Goal: Transaction & Acquisition: Purchase product/service

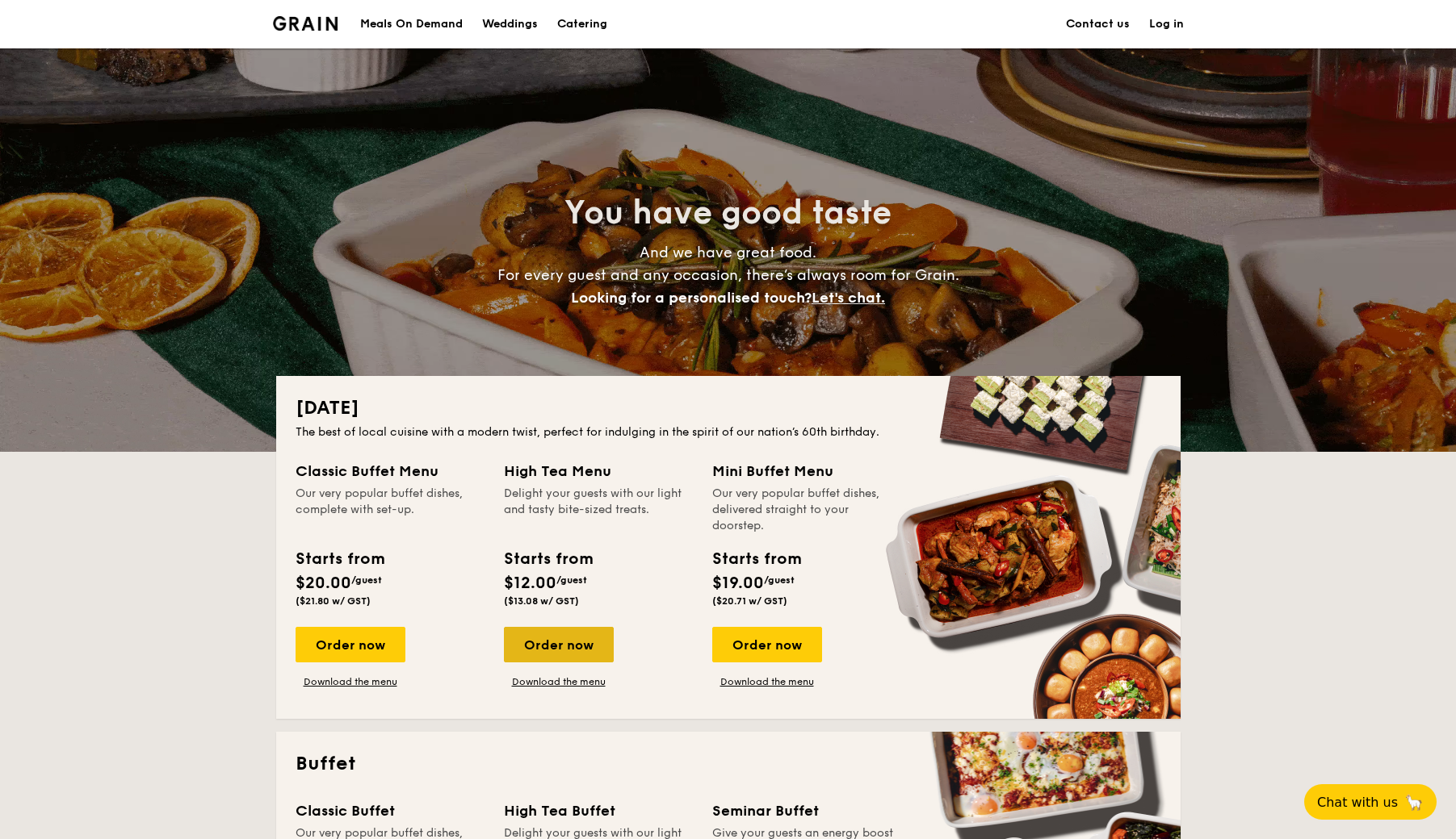
click at [563, 645] on div "Order now" at bounding box center [558, 645] width 110 height 36
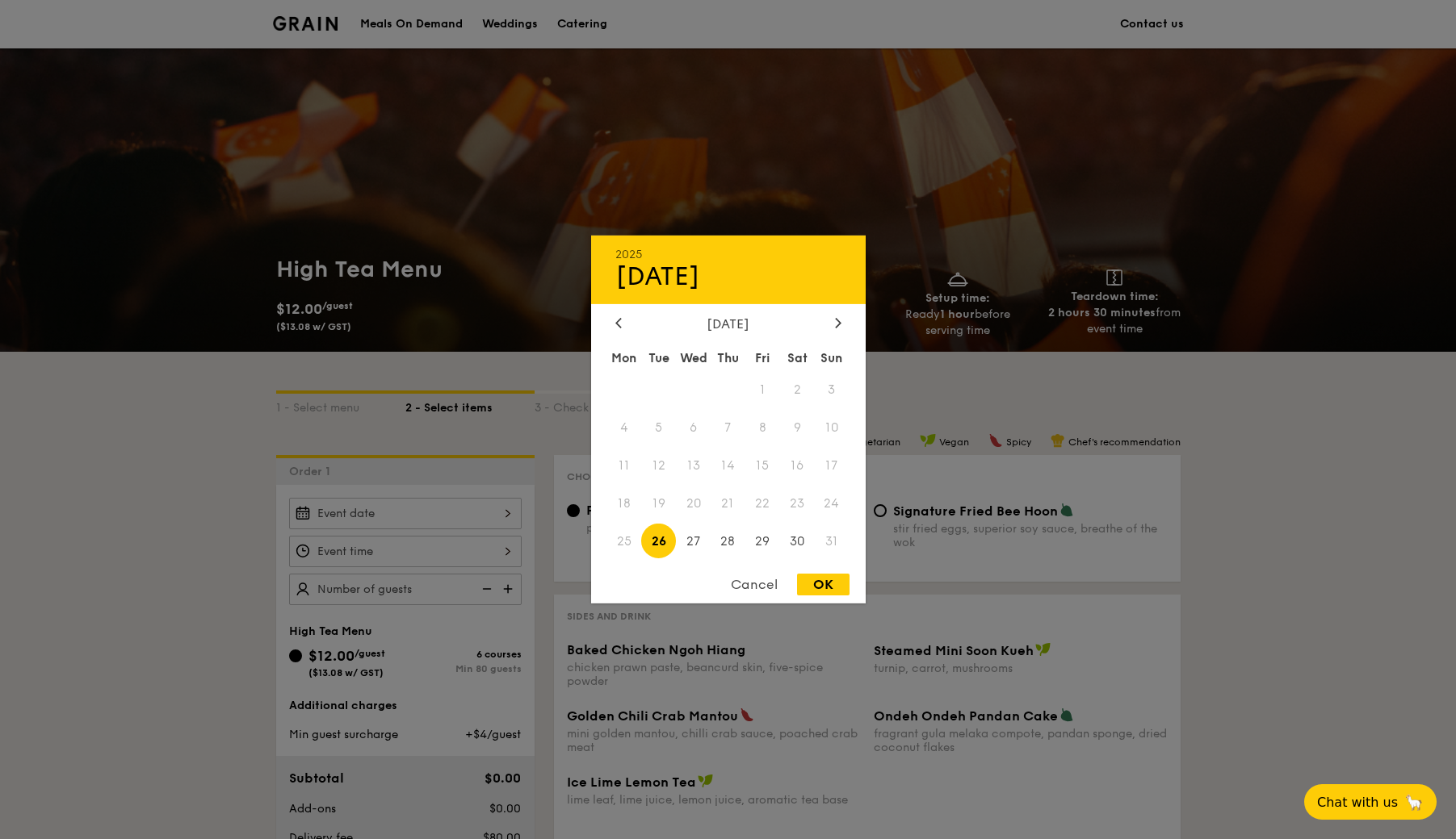
click at [441, 498] on div "2025 Aug 26 August 2025 Mon Tue Wed Thu Fri Sat Sun 1 2 3 4 5 6 7 8 9 10 11 12 …" at bounding box center [405, 514] width 233 height 31
drag, startPoint x: 765, startPoint y: 587, endPoint x: 748, endPoint y: 590, distance: 17.3
click at [764, 587] on div "Cancel" at bounding box center [754, 584] width 79 height 22
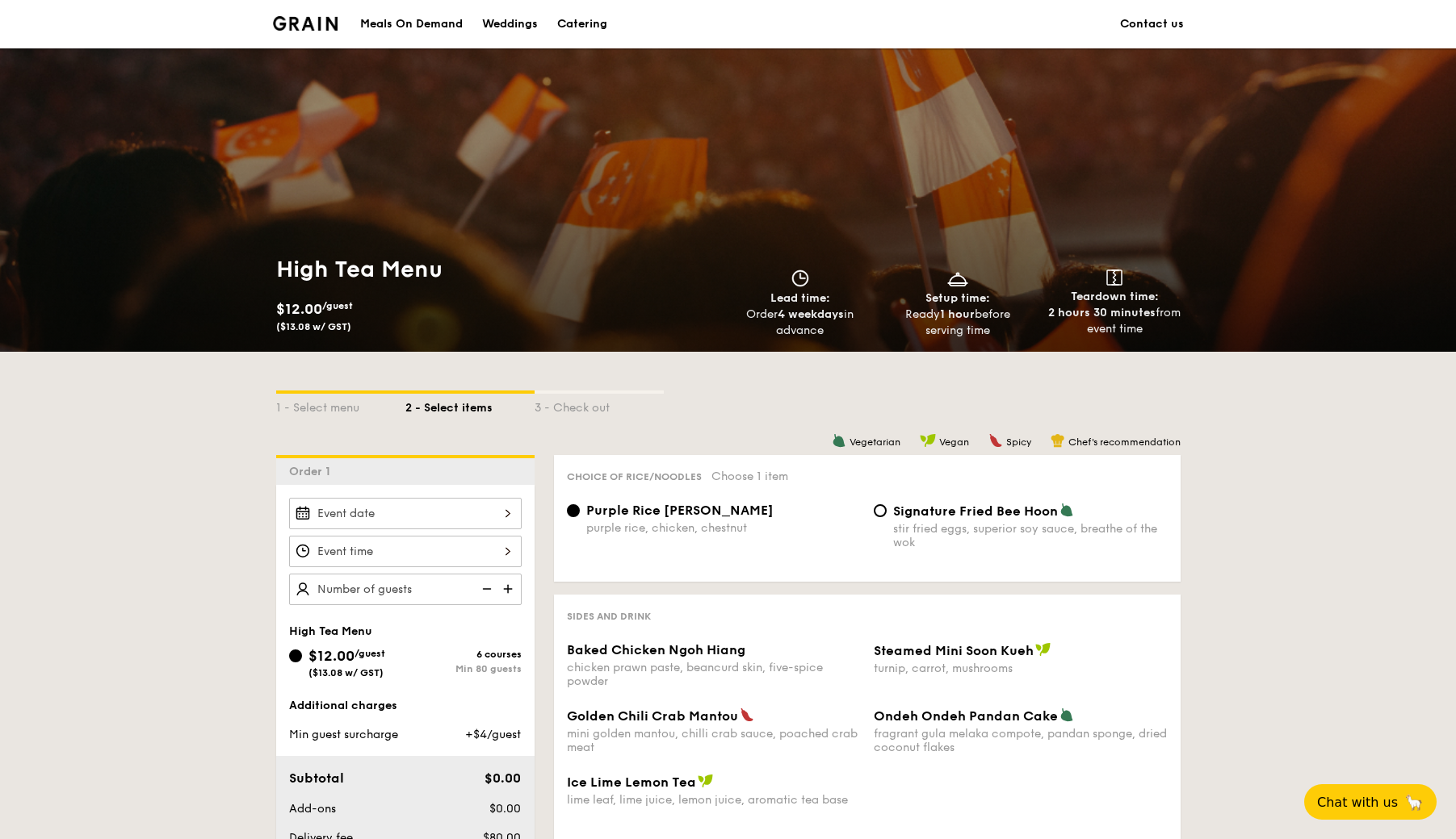
click at [591, 31] on div "Catering" at bounding box center [582, 24] width 50 height 49
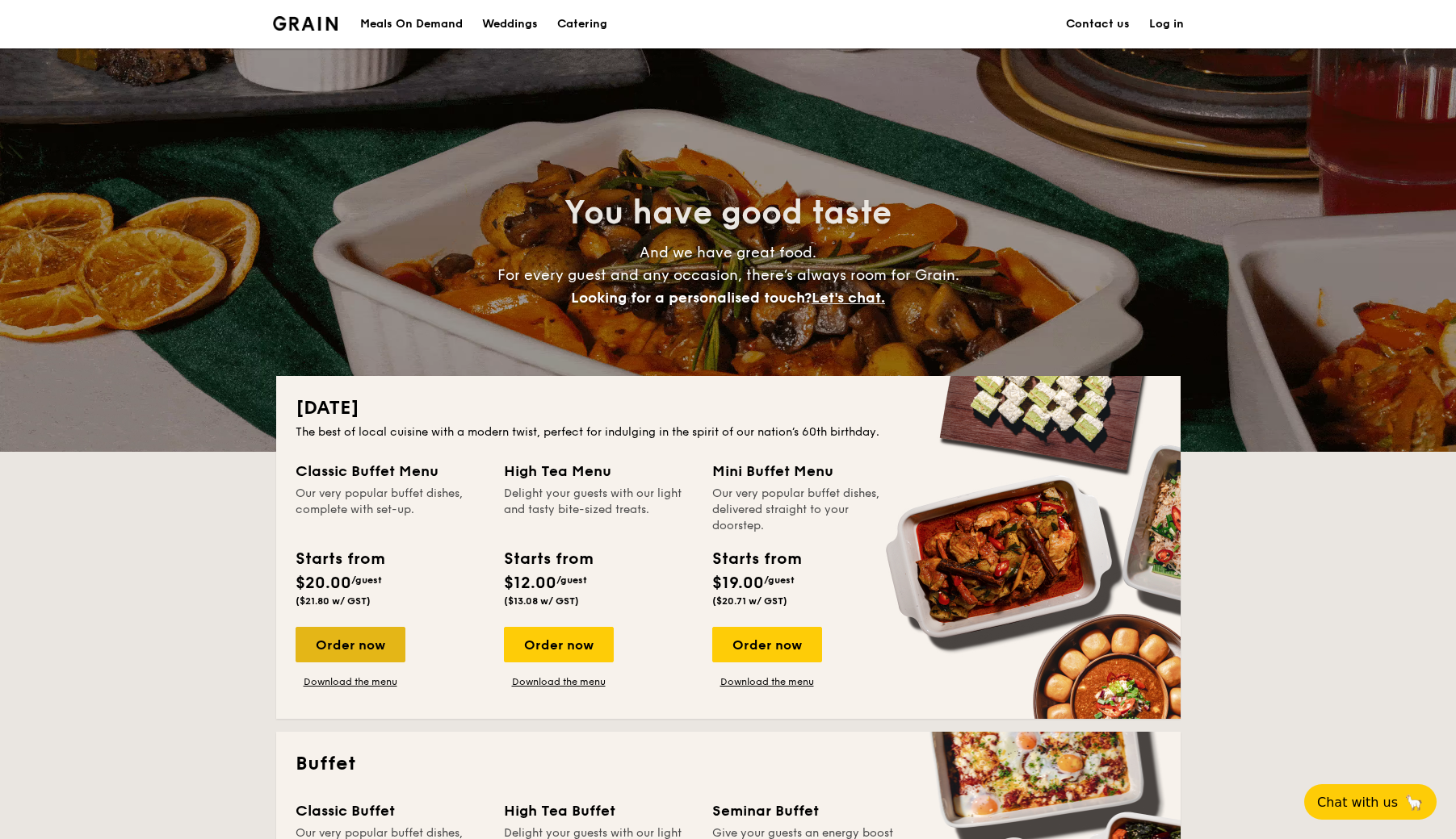
click at [335, 645] on div "Order now" at bounding box center [351, 645] width 110 height 36
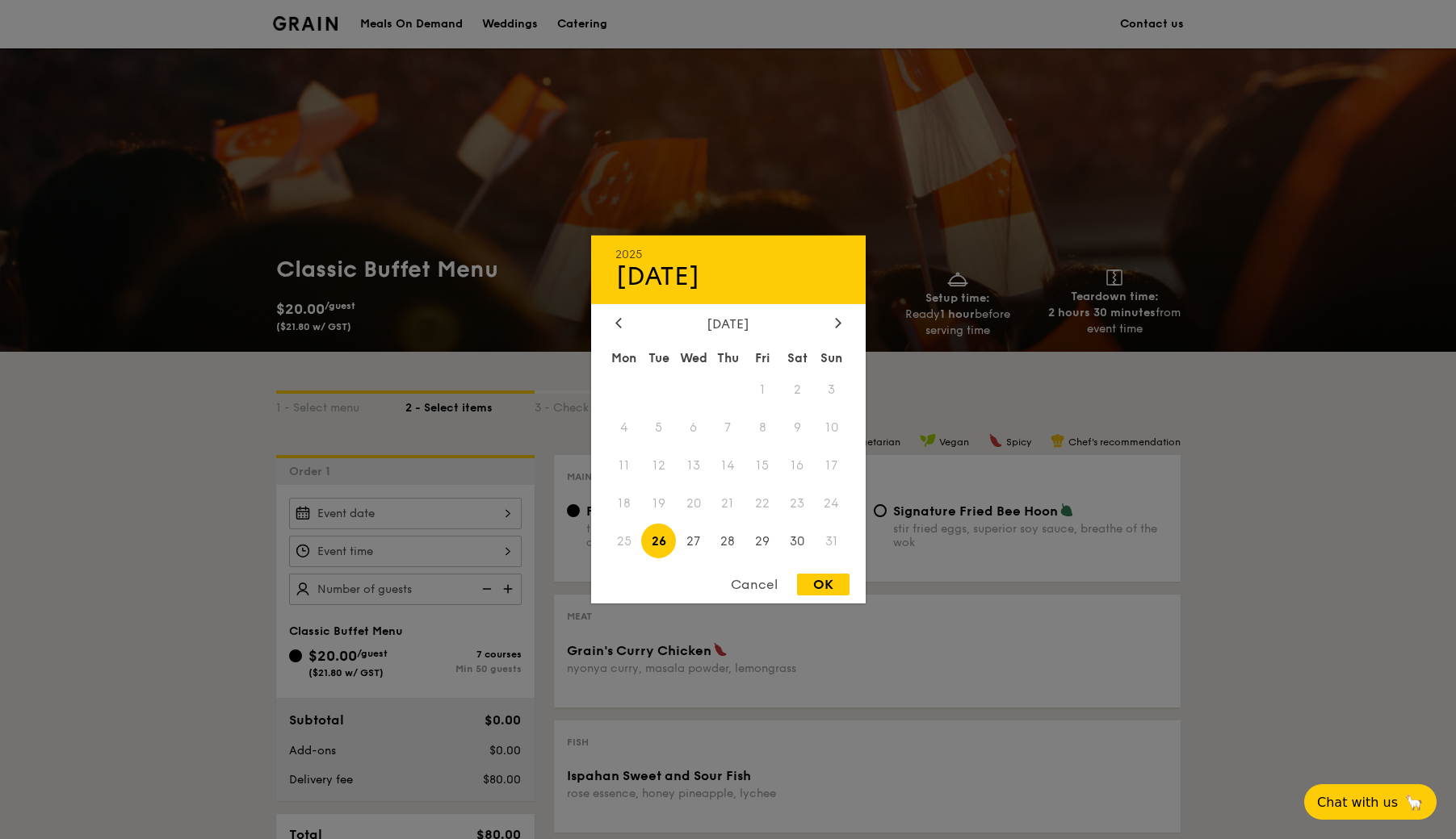
click at [482, 513] on div "2025 Aug 26 August 2025 Mon Tue Wed Thu Fri Sat Sun 1 2 3 4 5 6 7 8 9 10 11 12 …" at bounding box center [405, 514] width 233 height 31
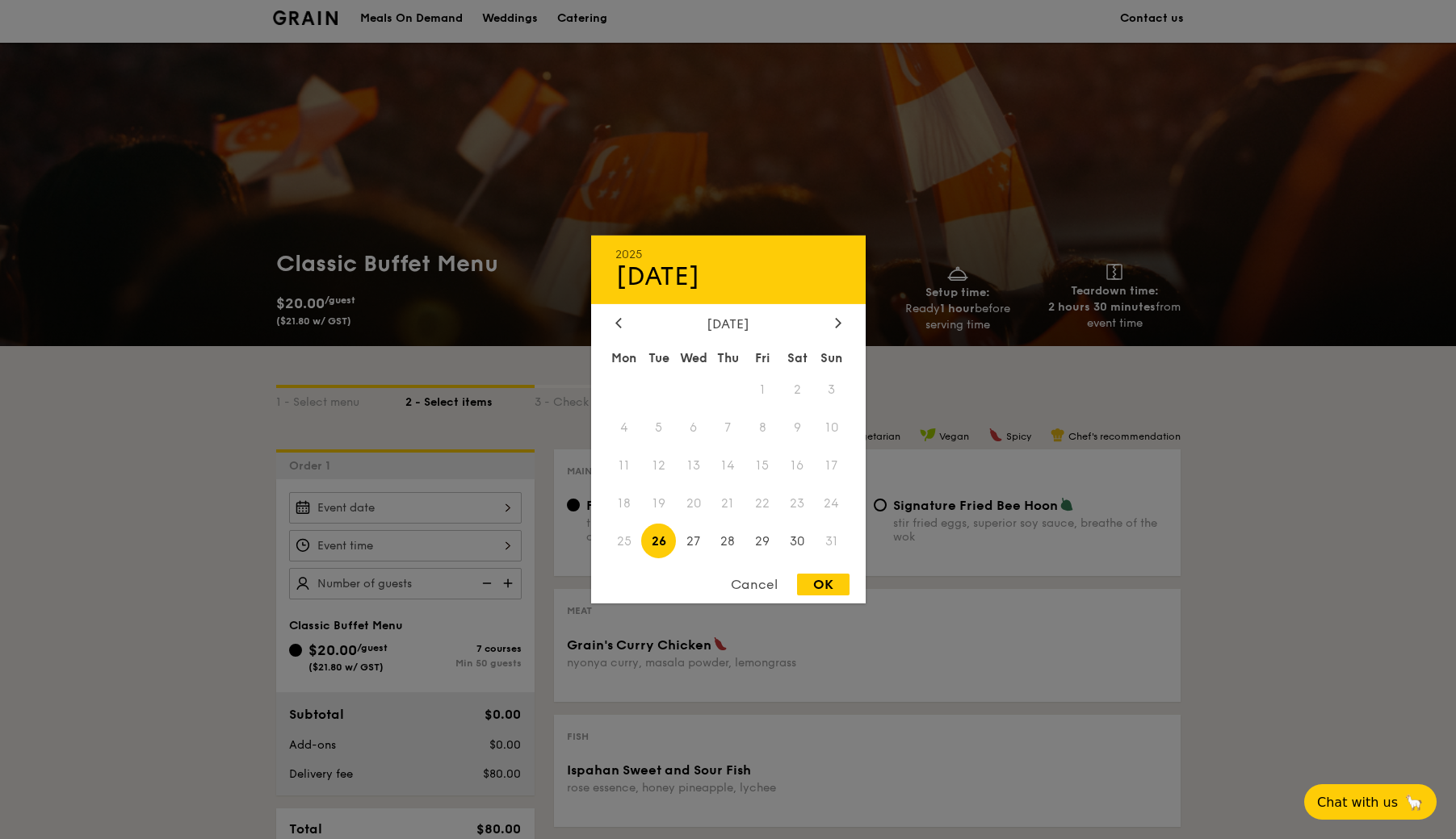
click at [735, 599] on div "Cancel OK" at bounding box center [728, 589] width 275 height 30
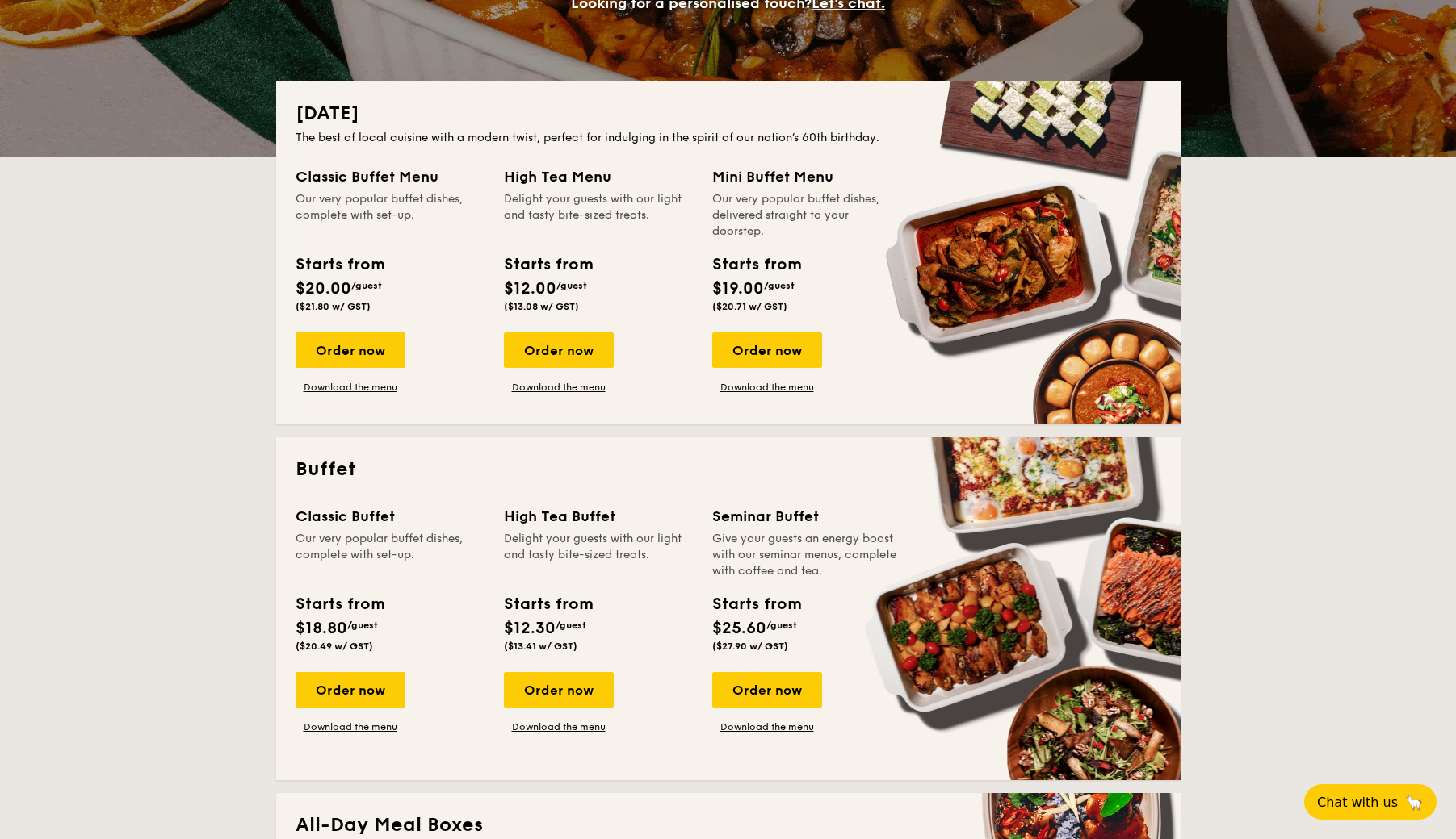
scroll to position [297, 0]
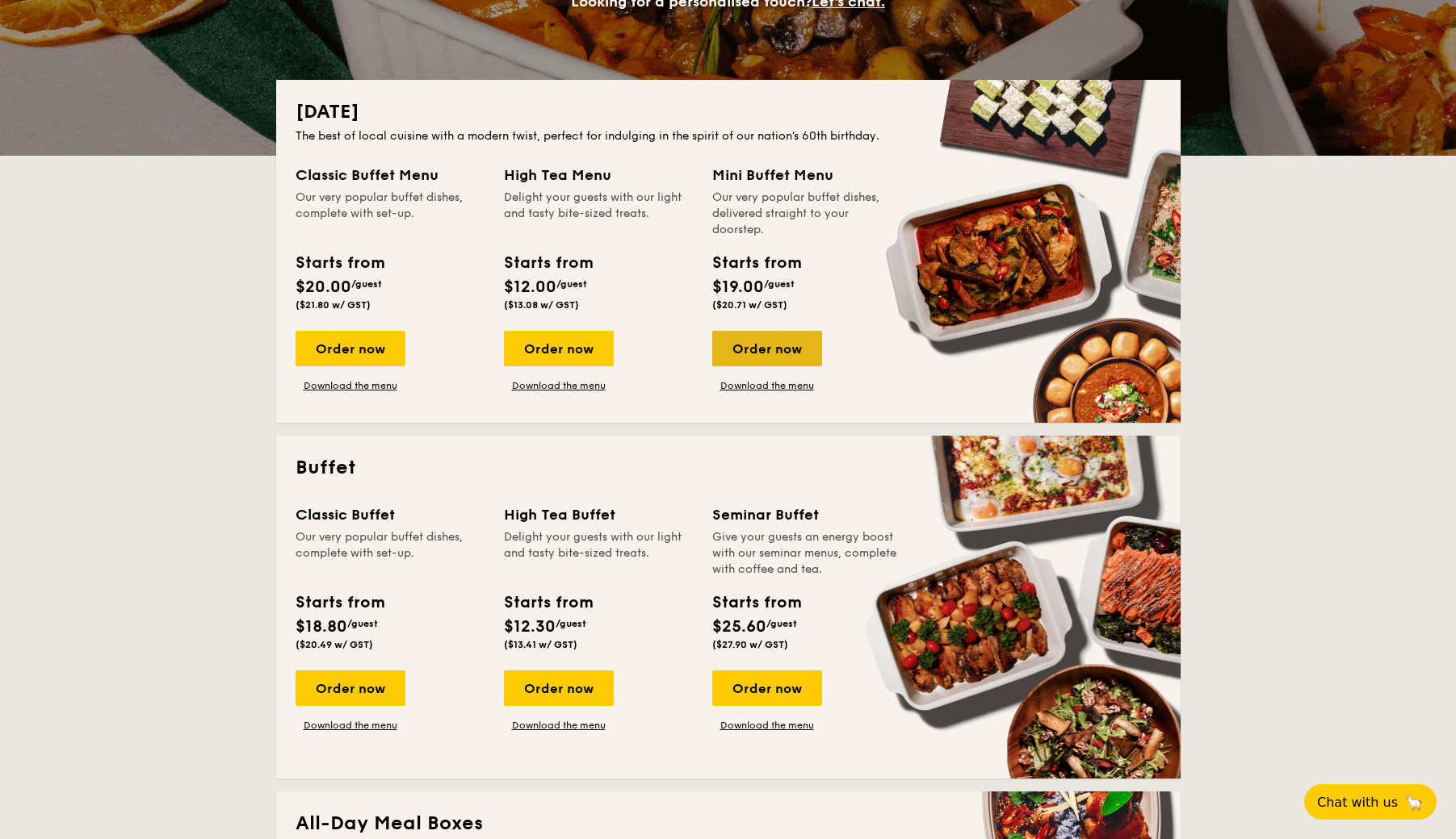
click at [777, 358] on div "Order now" at bounding box center [767, 348] width 110 height 36
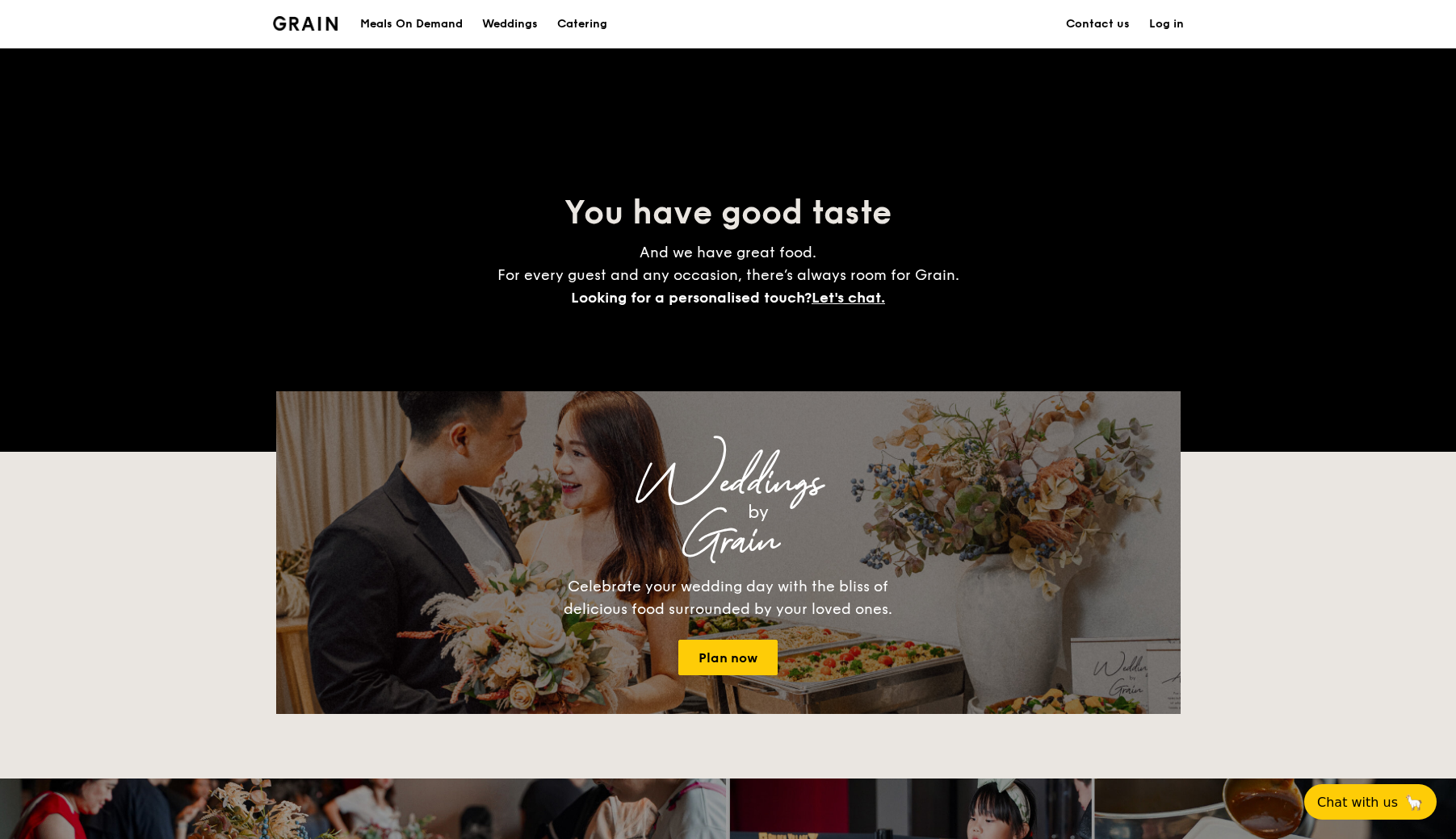
scroll to position [297, 0]
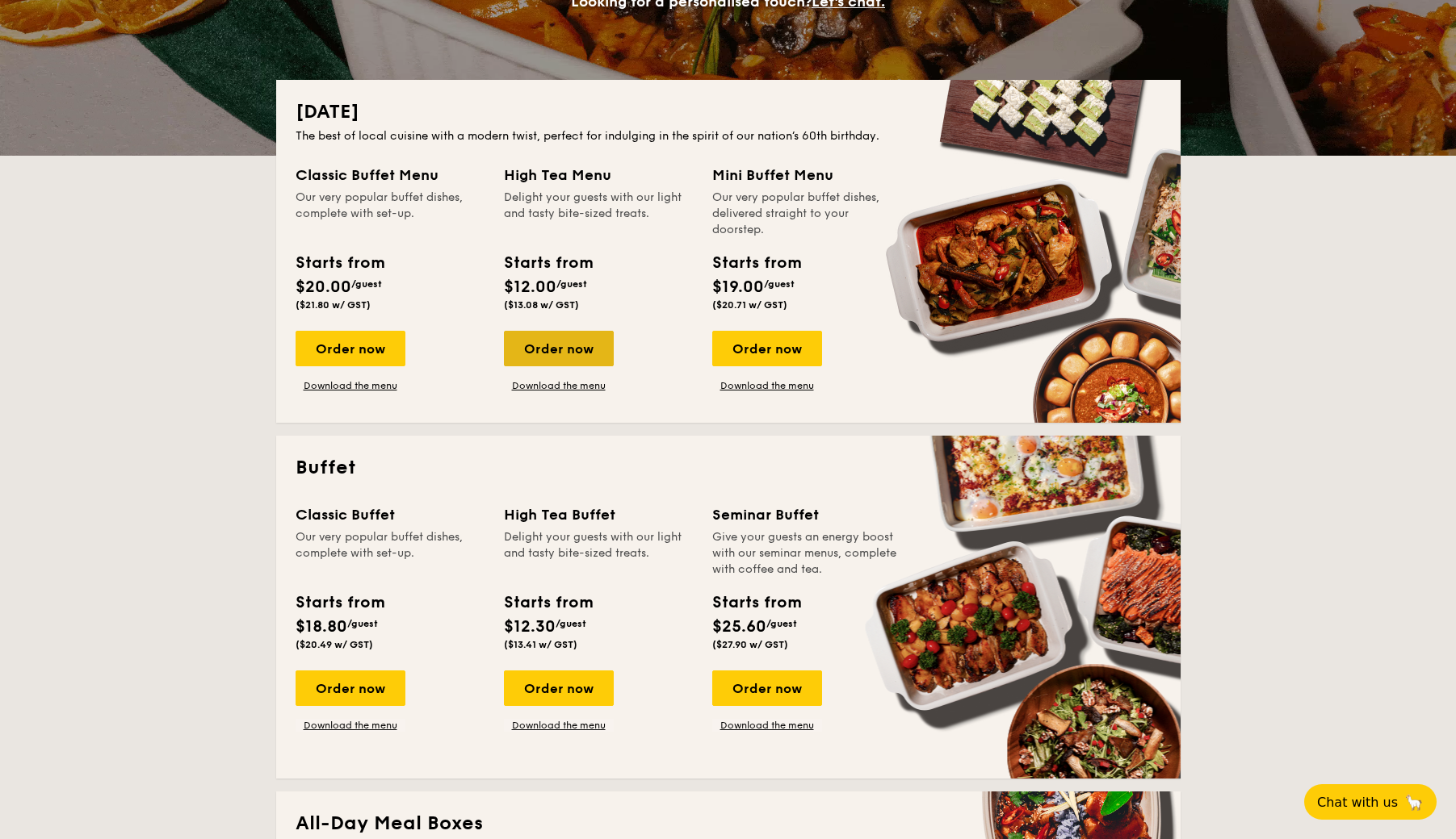
click at [547, 357] on div "Order now" at bounding box center [558, 348] width 110 height 36
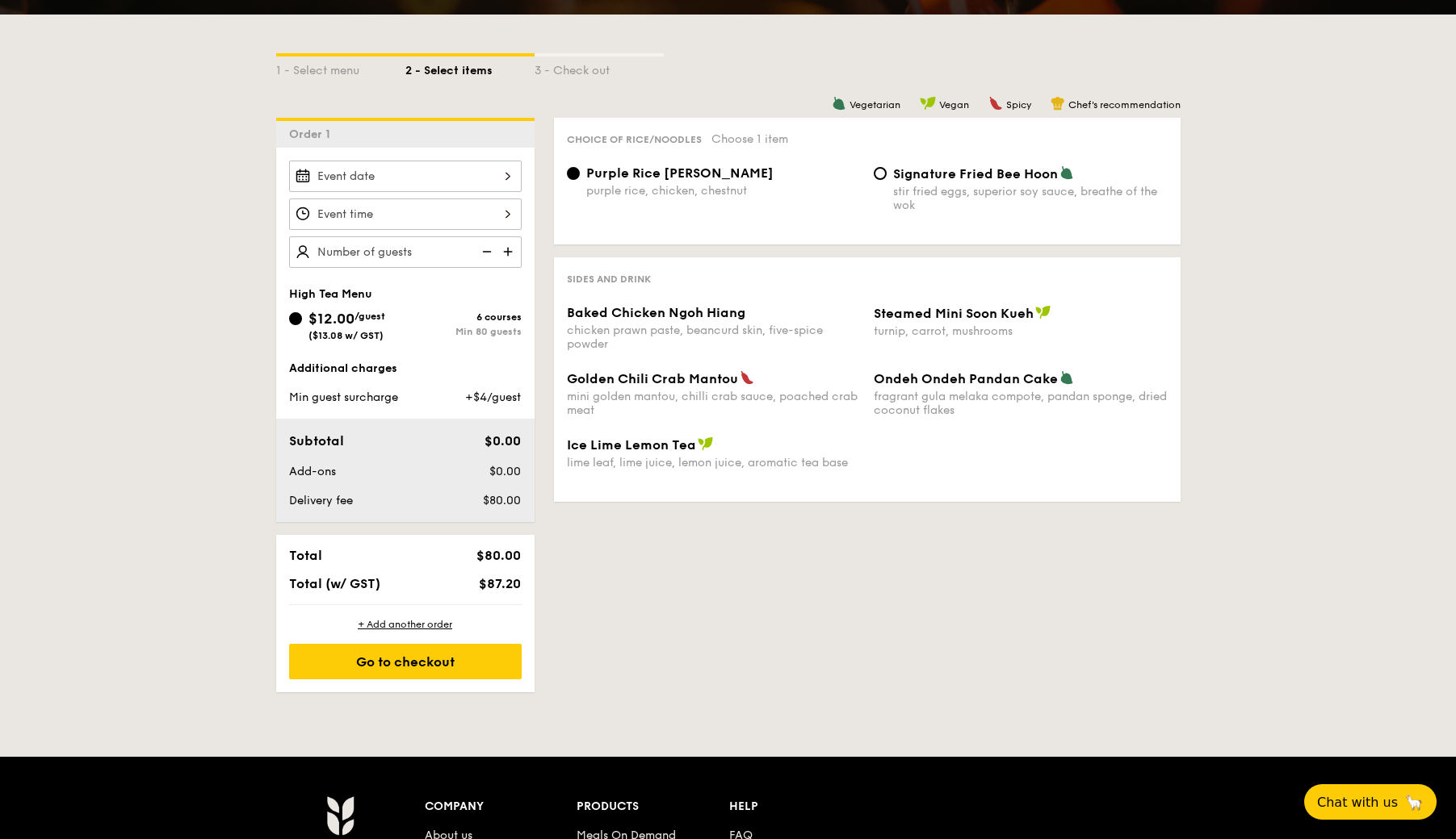
scroll to position [351, 0]
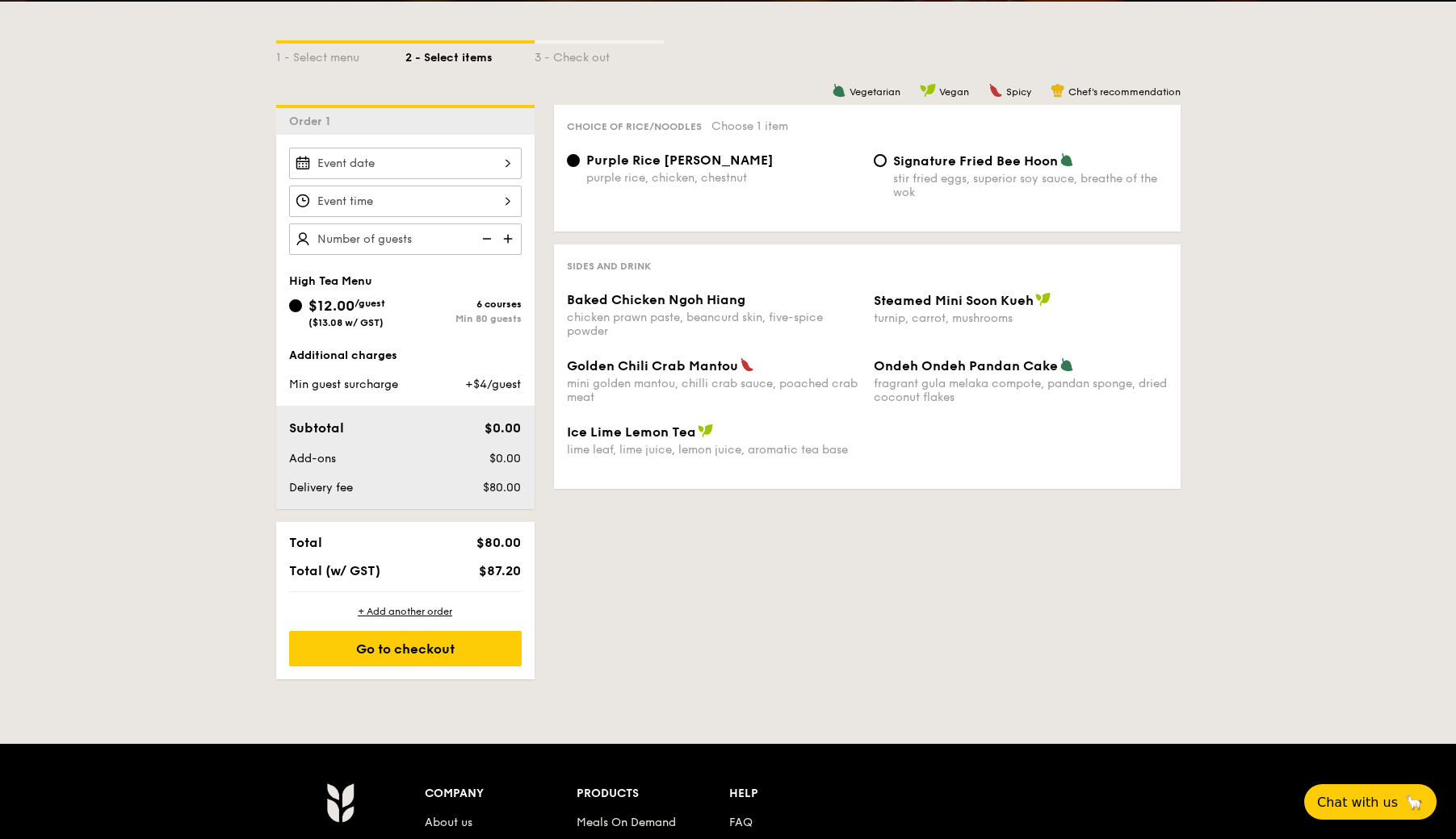
scroll to position [297, 0]
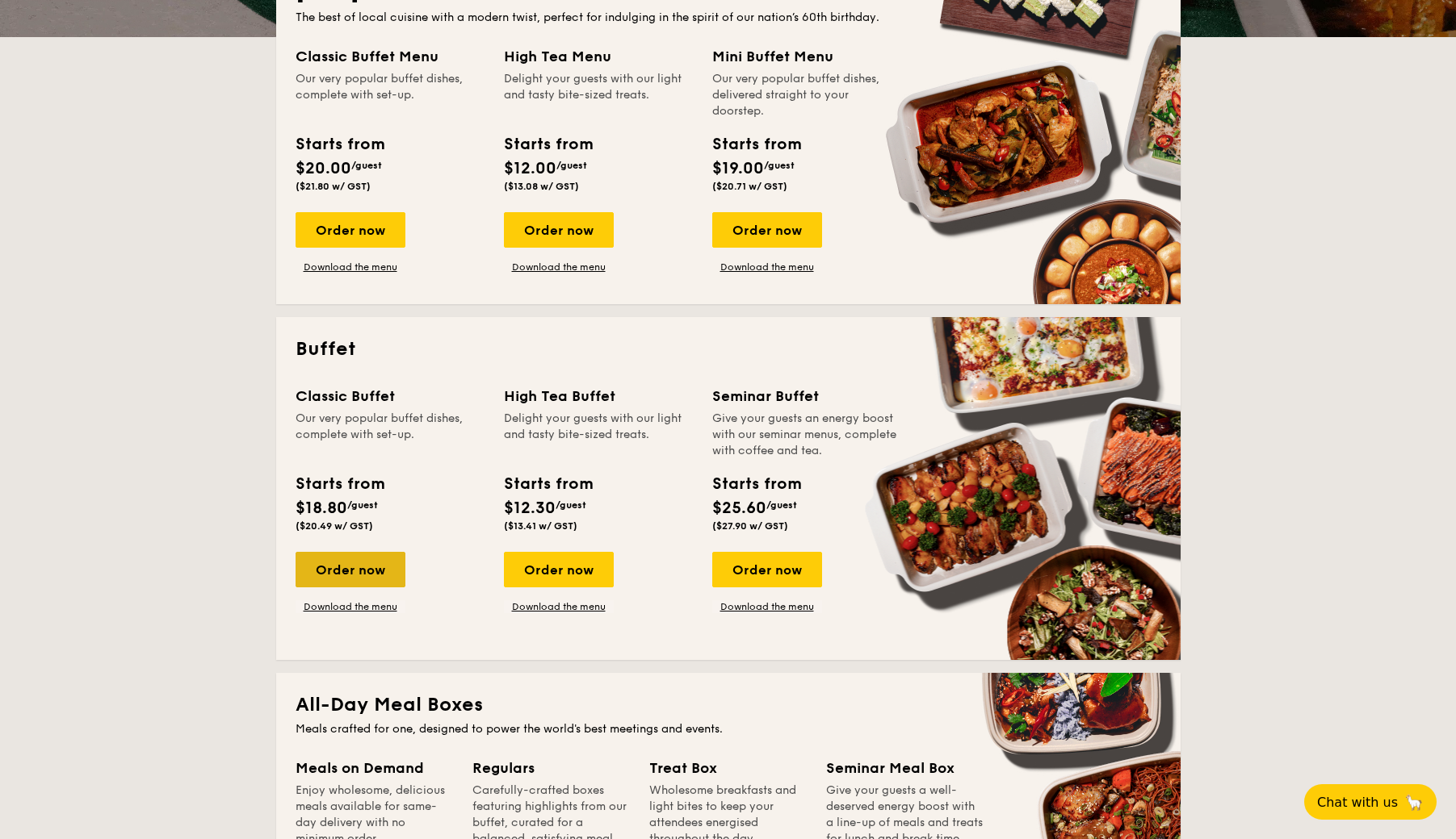
scroll to position [417, 0]
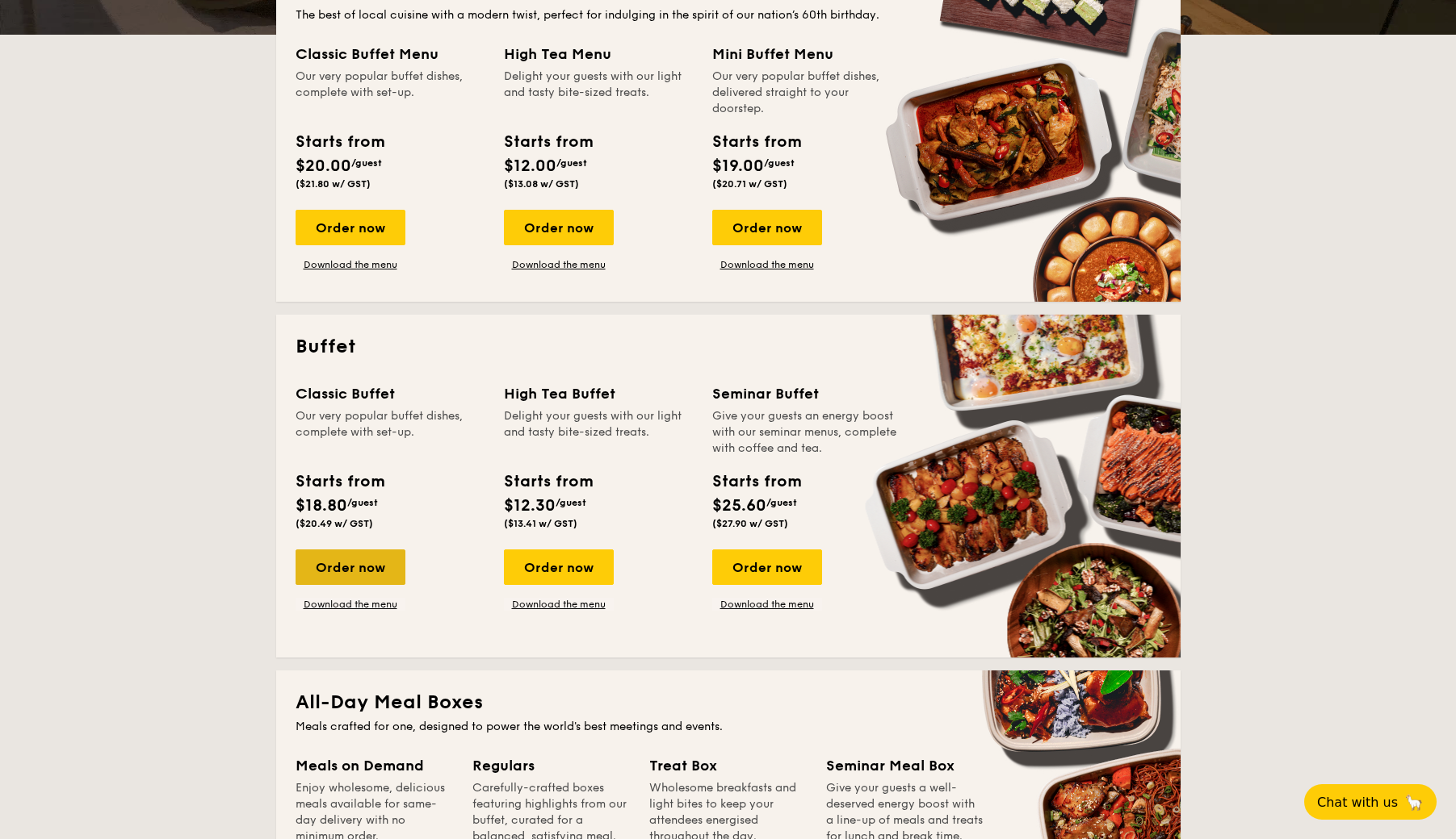
click at [350, 570] on div "Order now" at bounding box center [351, 567] width 110 height 36
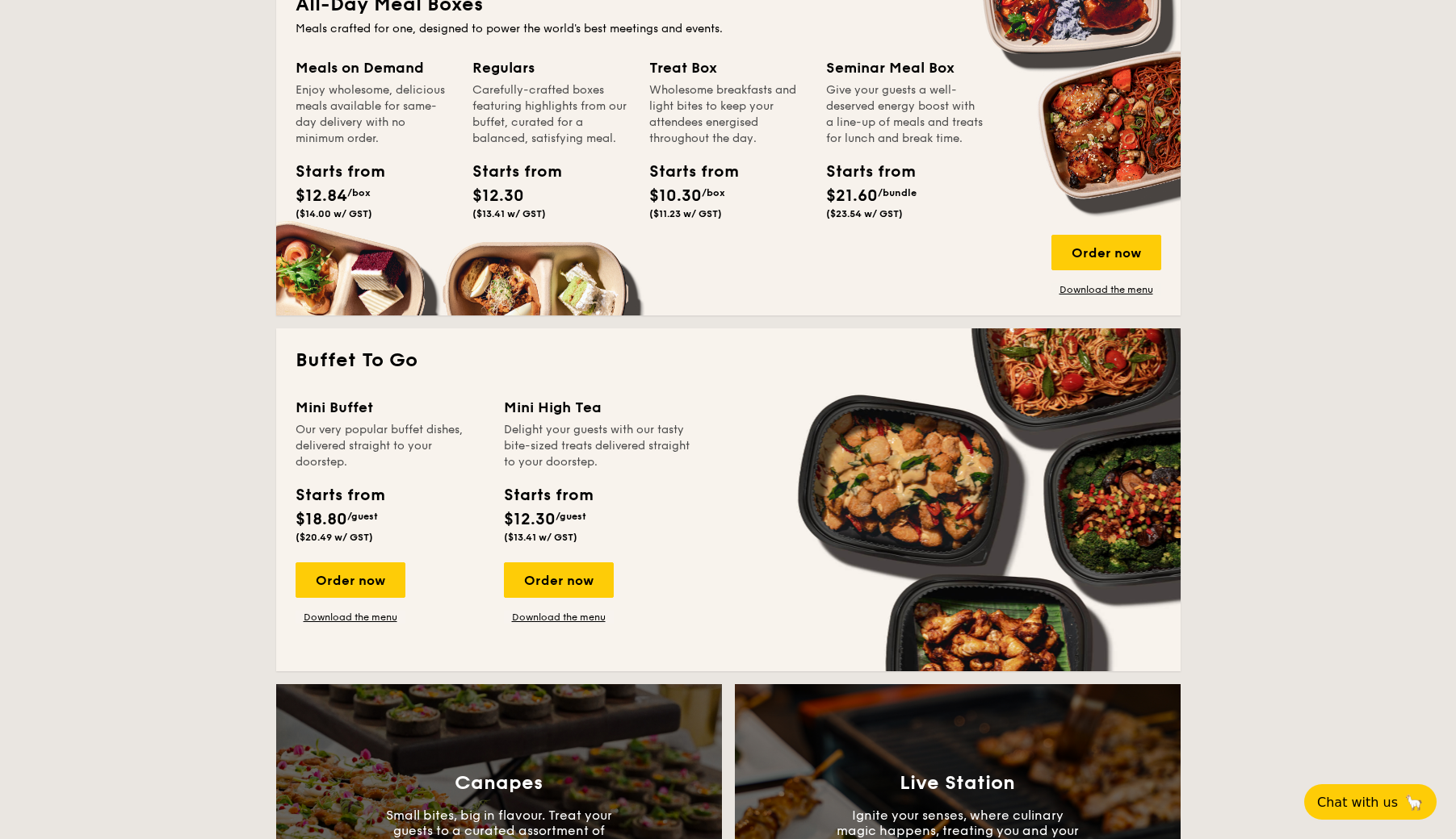
scroll to position [1119, 0]
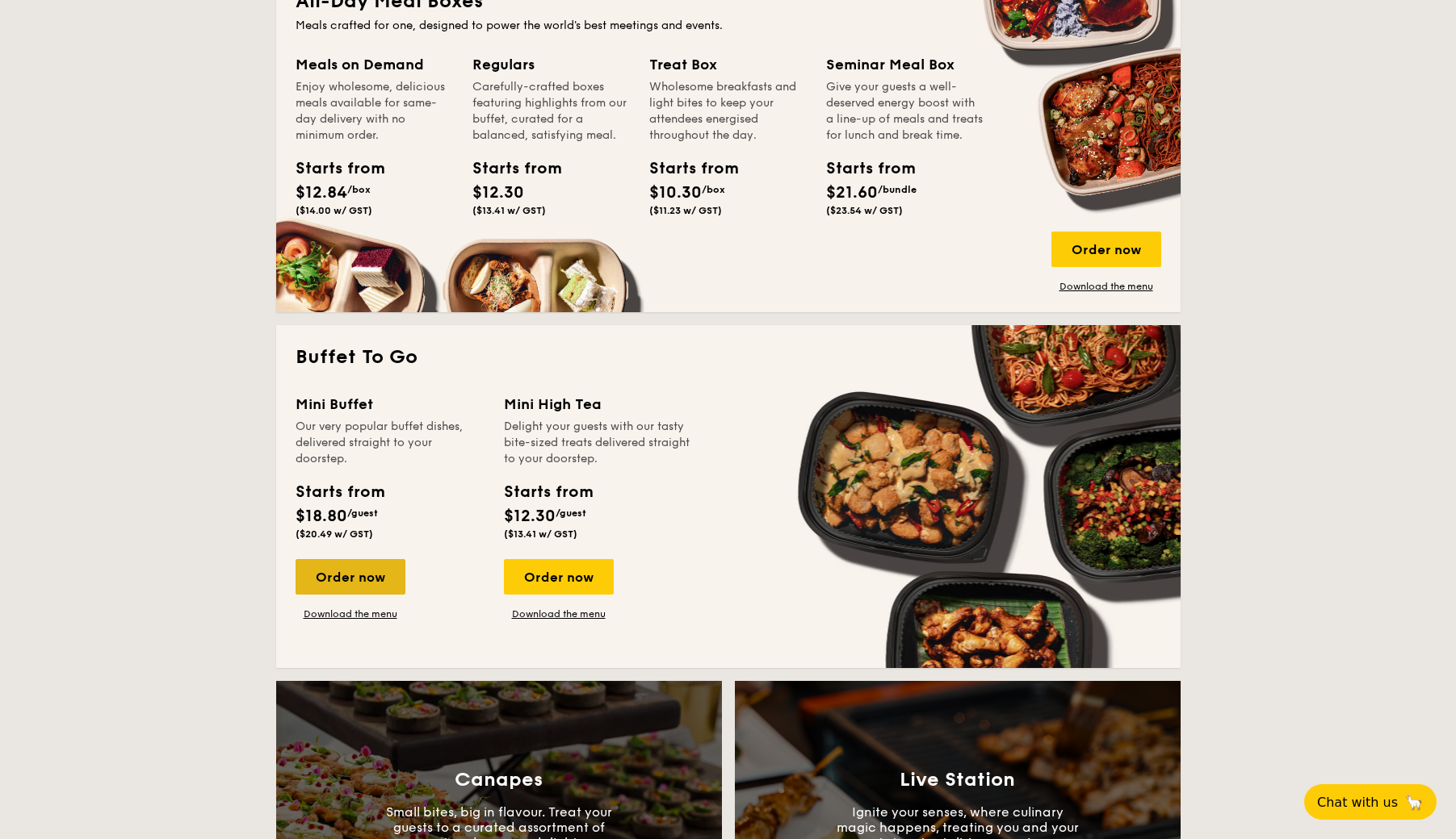
click at [352, 579] on div "Order now" at bounding box center [351, 576] width 110 height 36
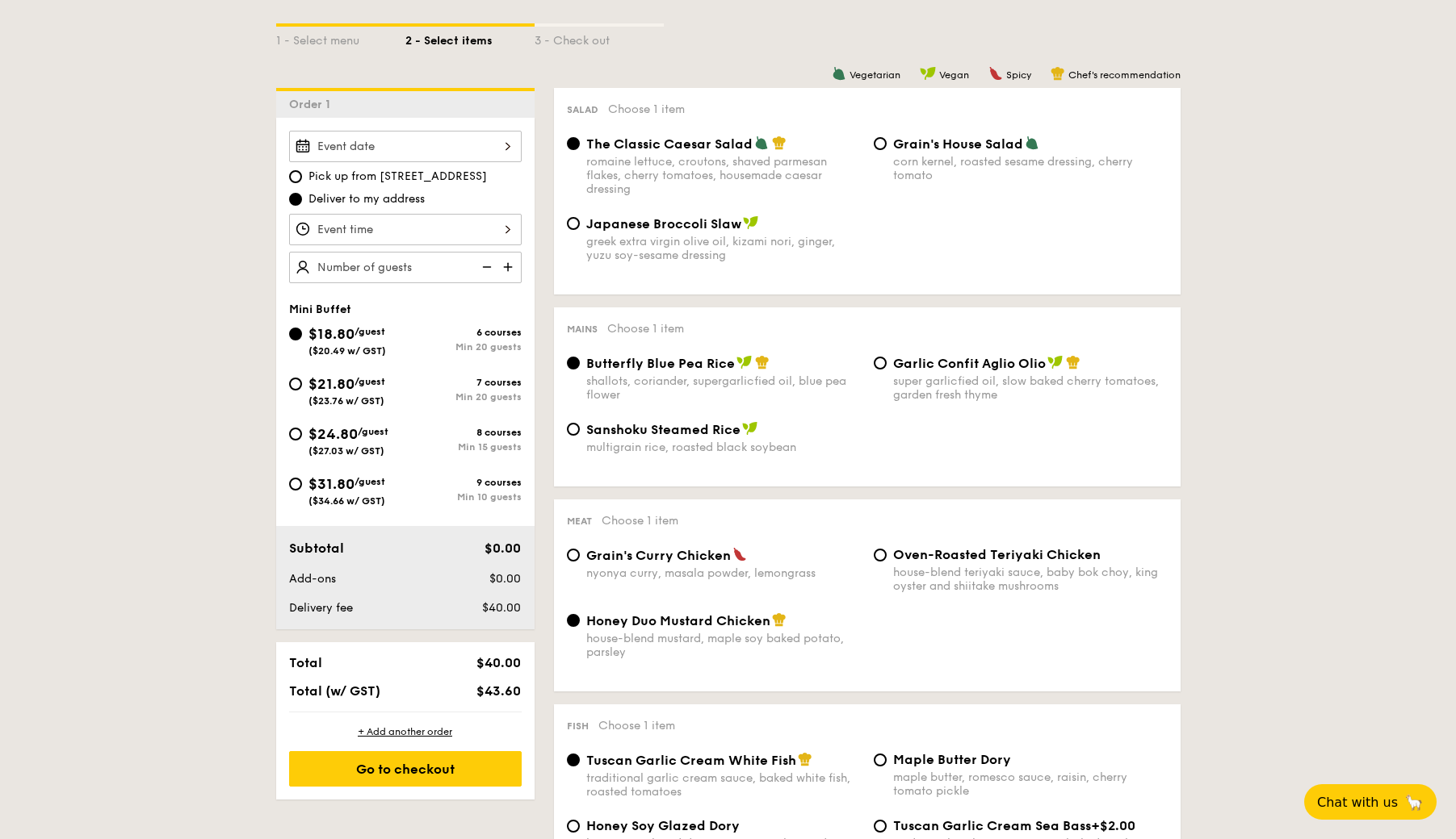
scroll to position [372, 0]
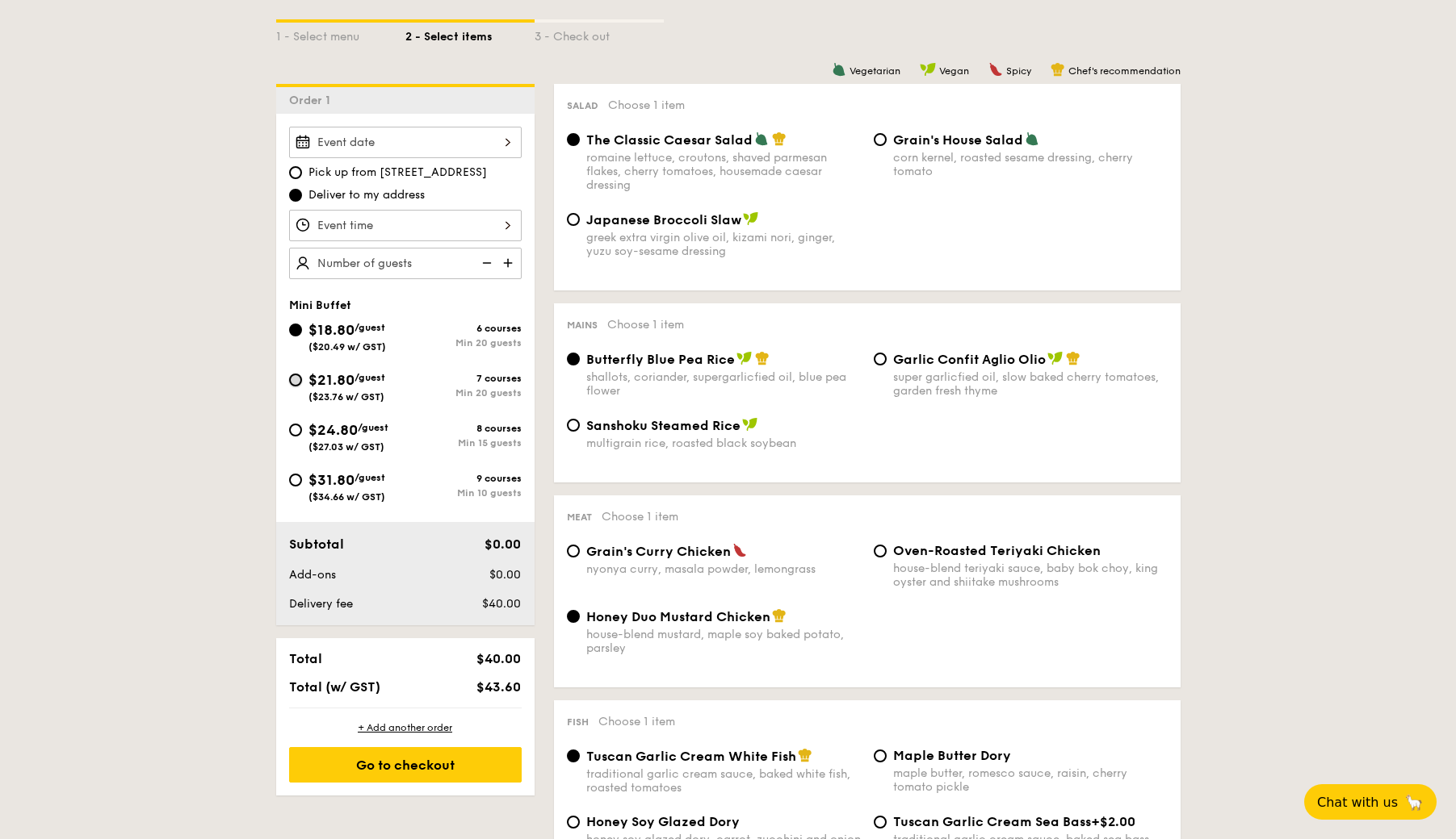
click at [298, 380] on input "$21.80 /guest ($23.76 w/ GST) 7 courses Min 20 guests" at bounding box center [295, 379] width 13 height 13
radio input "true"
radio input "false"
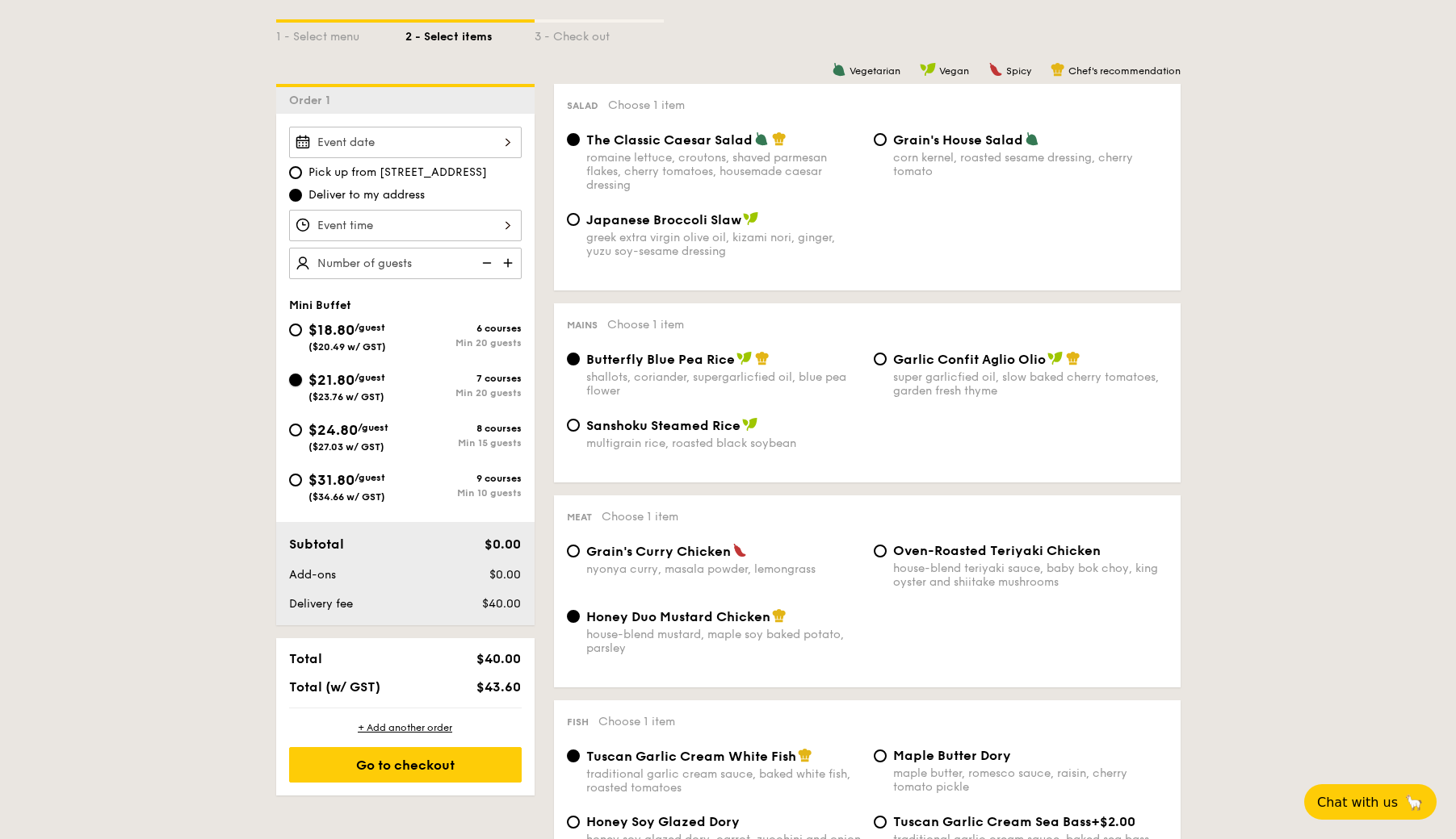
radio input "true"
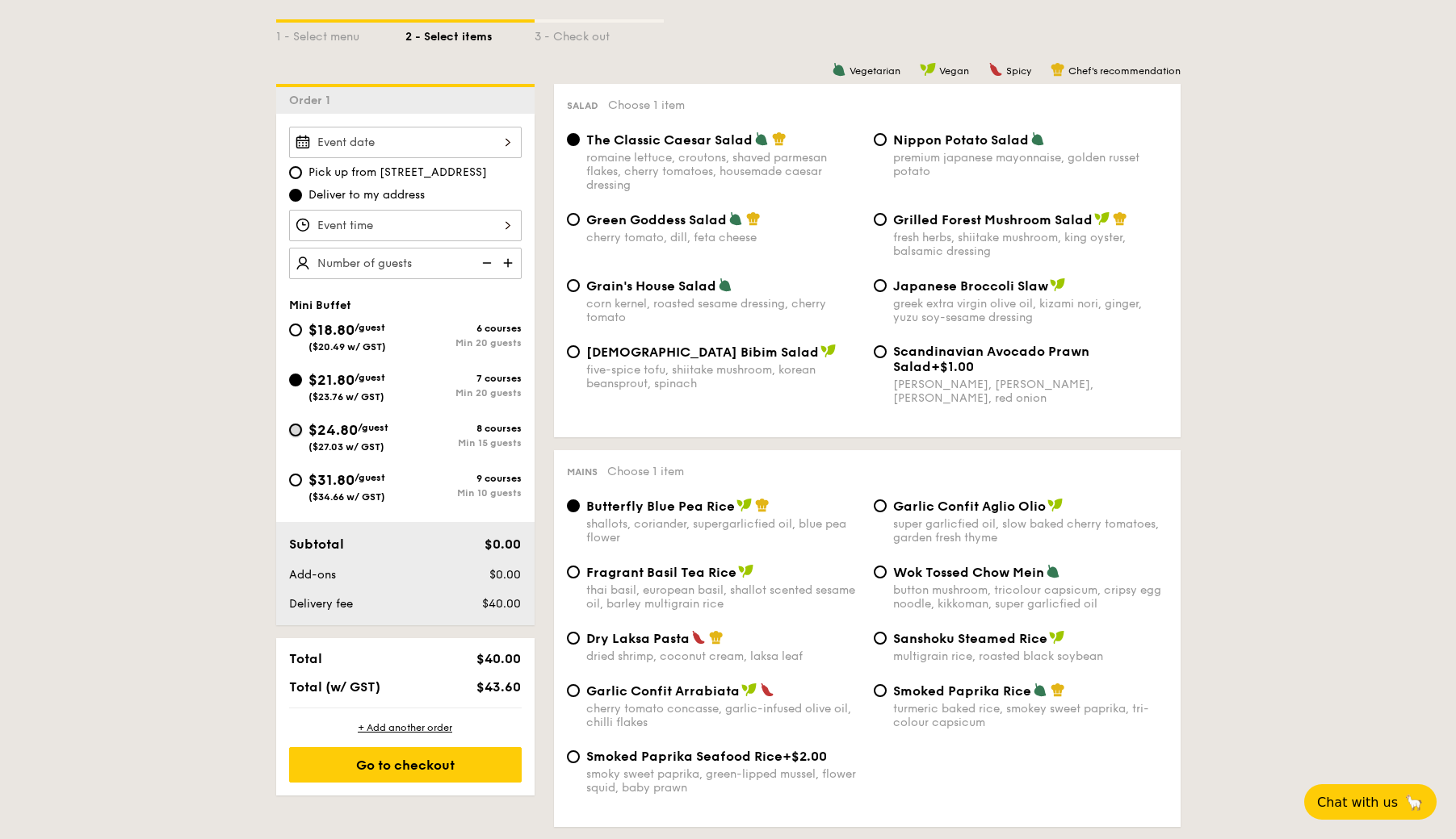
click at [290, 432] on input "$24.80 /guest ($27.03 w/ GST) 8 courses Min 15 guests" at bounding box center [295, 430] width 13 height 13
radio input "true"
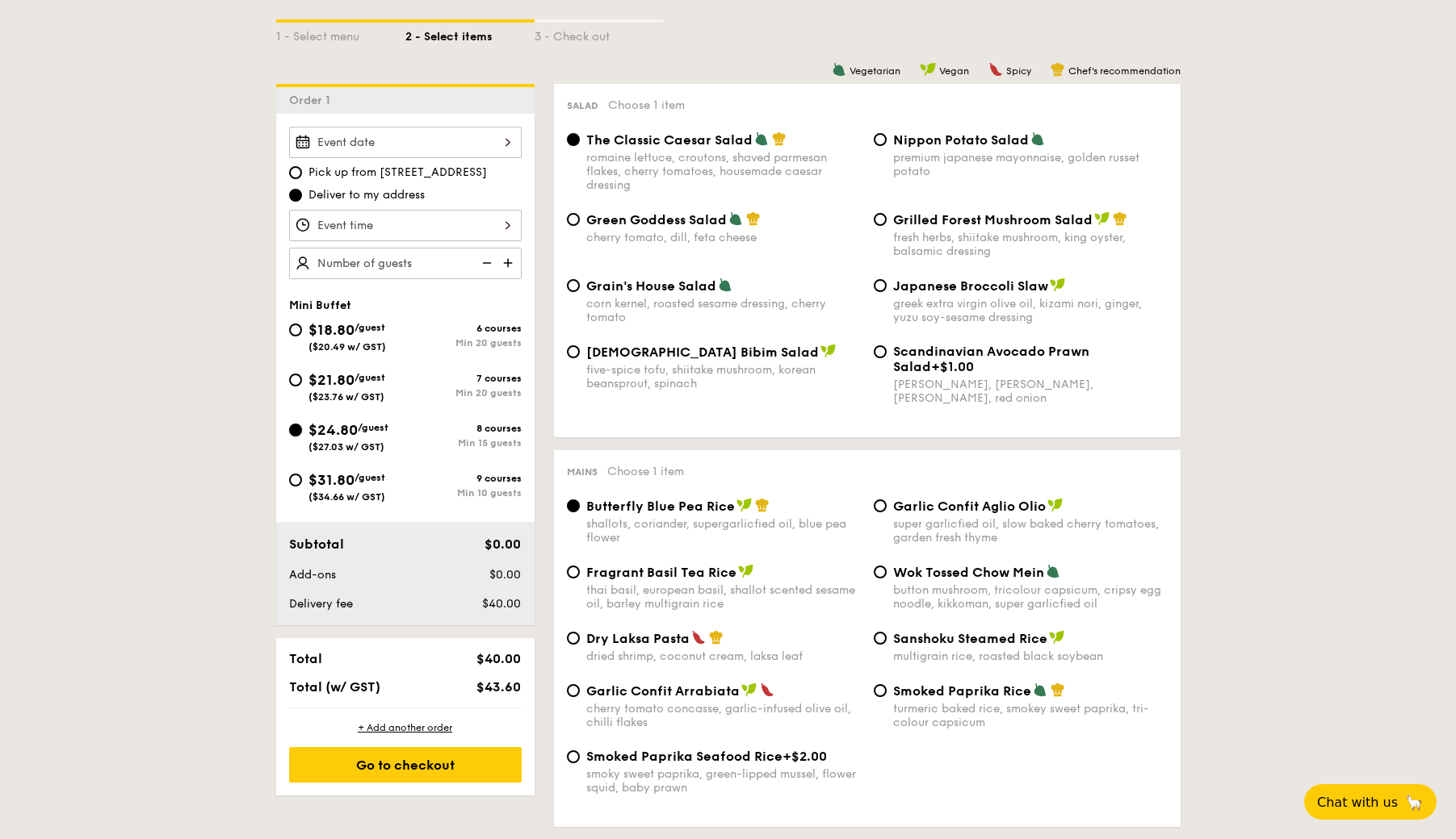
radio input "true"
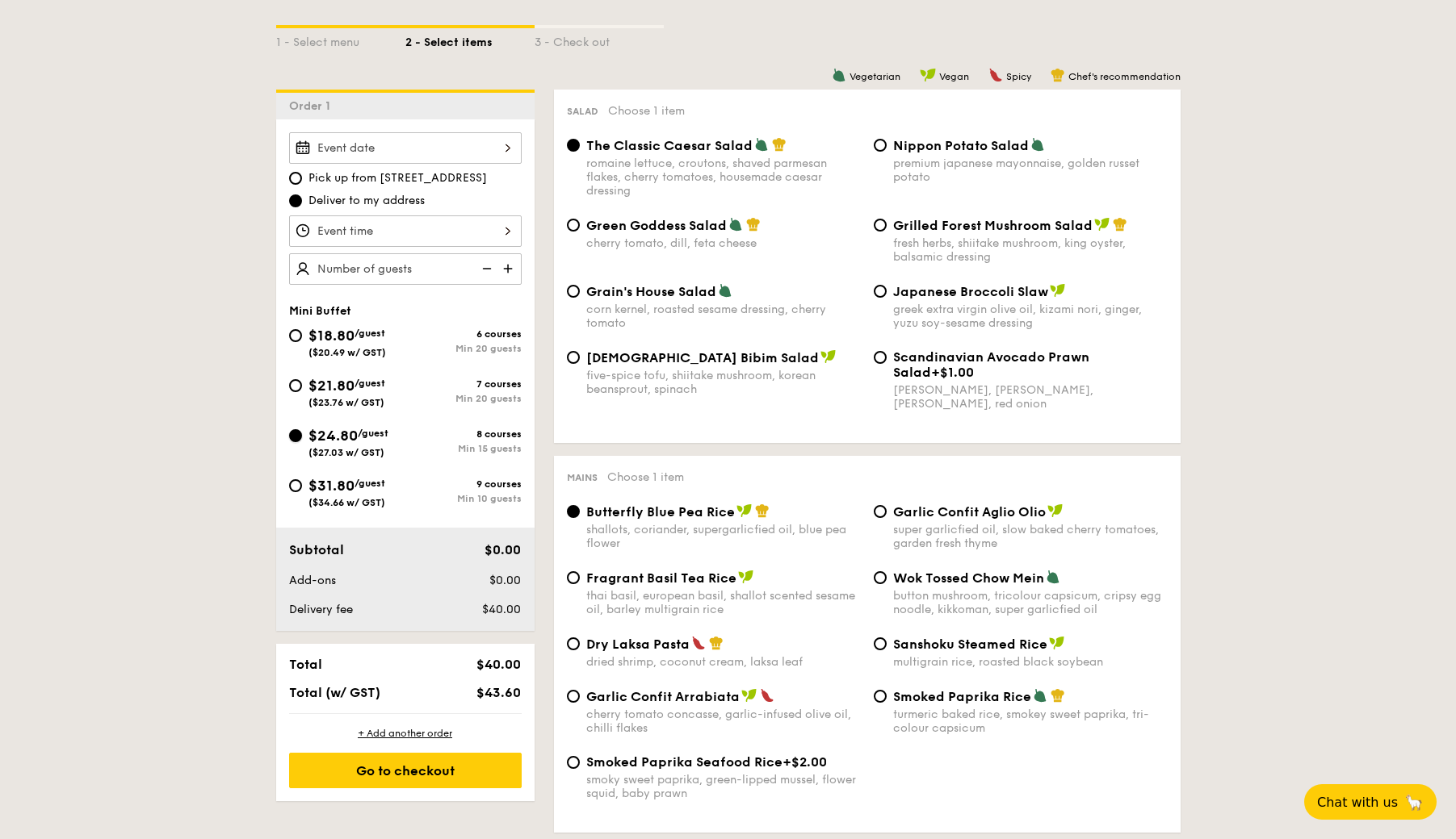
scroll to position [418, 0]
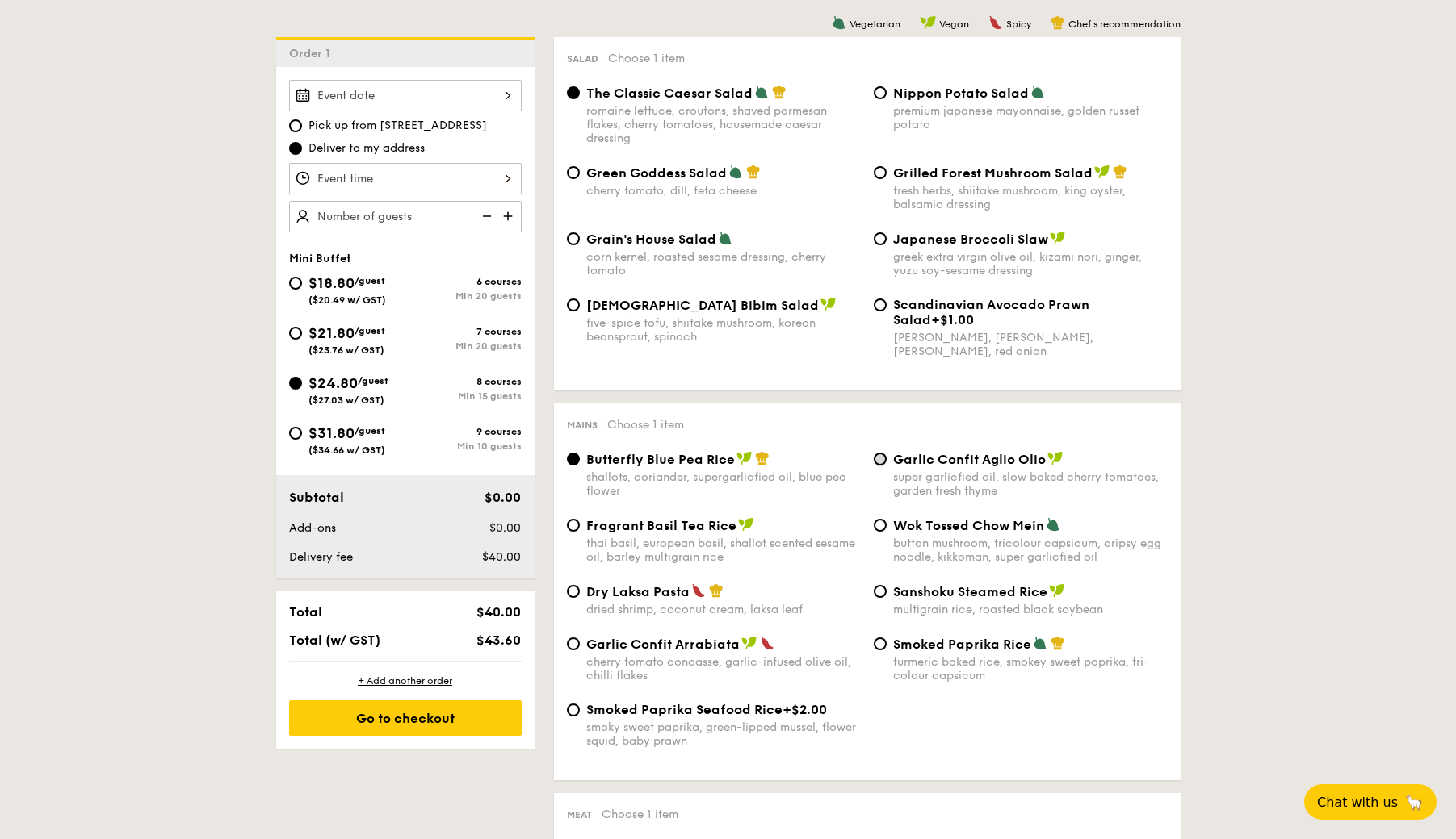
click at [882, 465] on input "Garlic Confit Aglio Olio super garlicfied oil, slow baked cherry tomatoes, gard…" at bounding box center [879, 459] width 13 height 13
radio input "true"
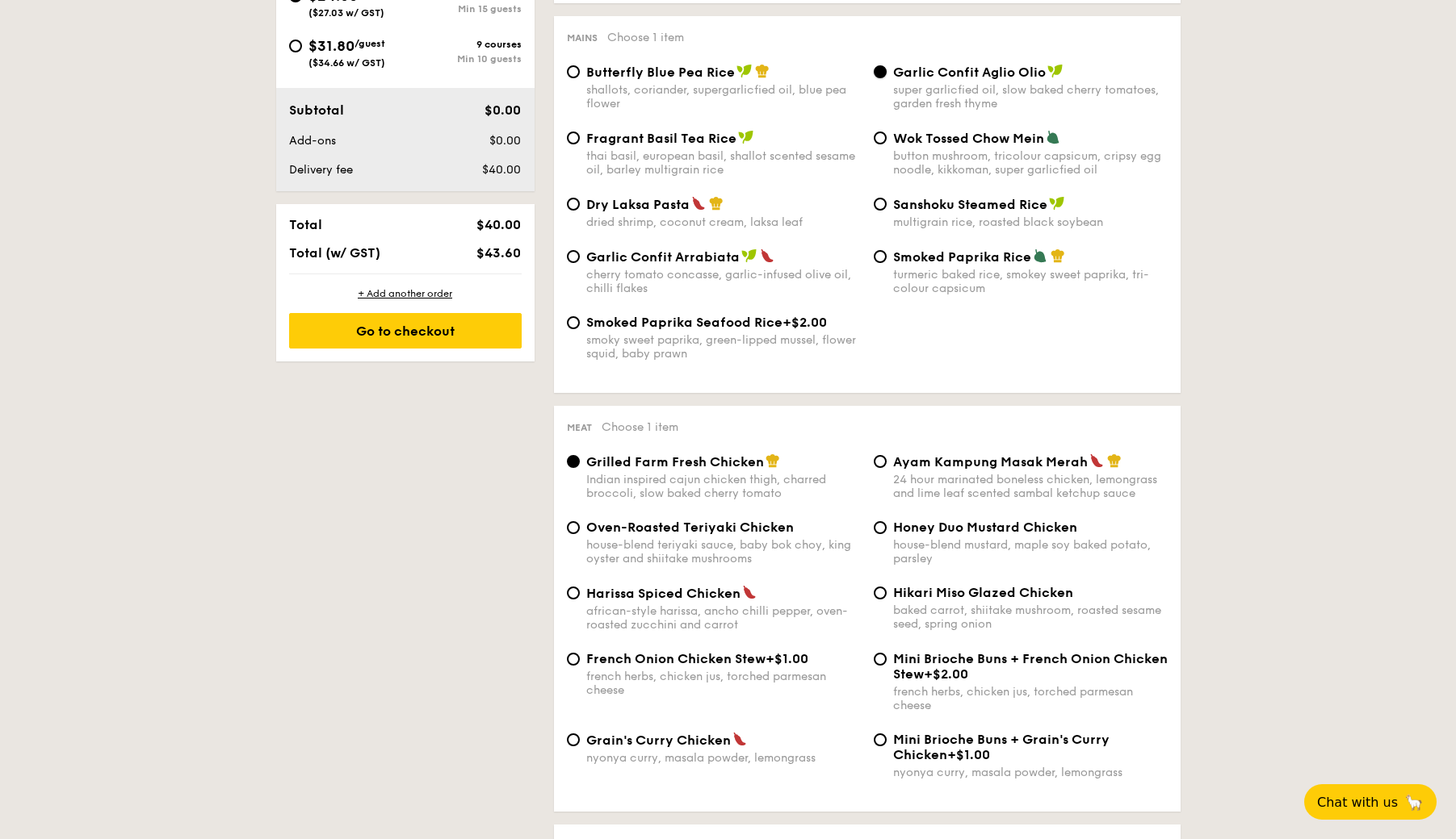
scroll to position [807, 0]
click at [577, 532] on input "Oven-Roasted Teriyaki Chicken house-blend teriyaki sauce, baby bok choy, king o…" at bounding box center [573, 526] width 13 height 13
radio input "true"
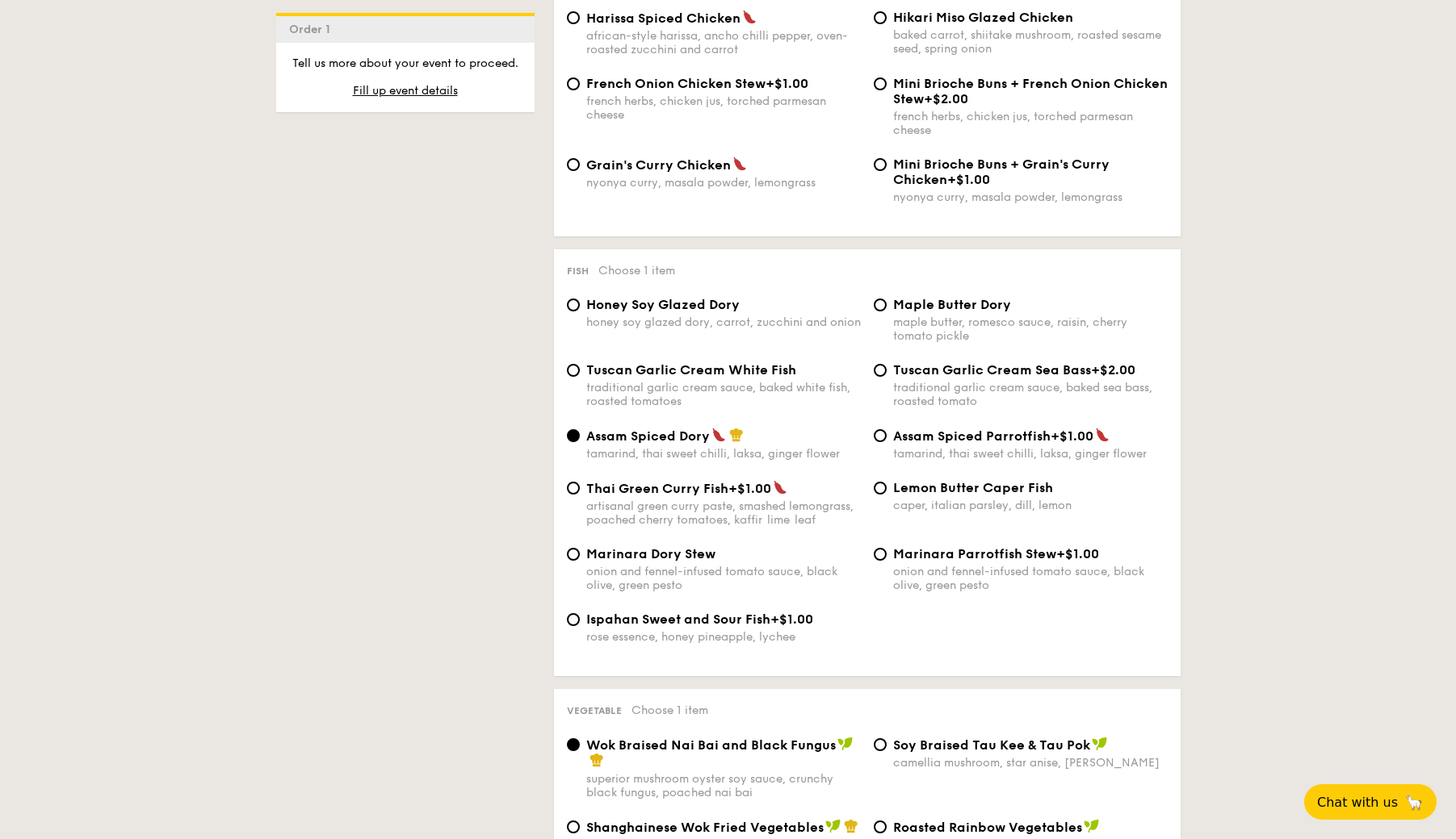
scroll to position [1392, 0]
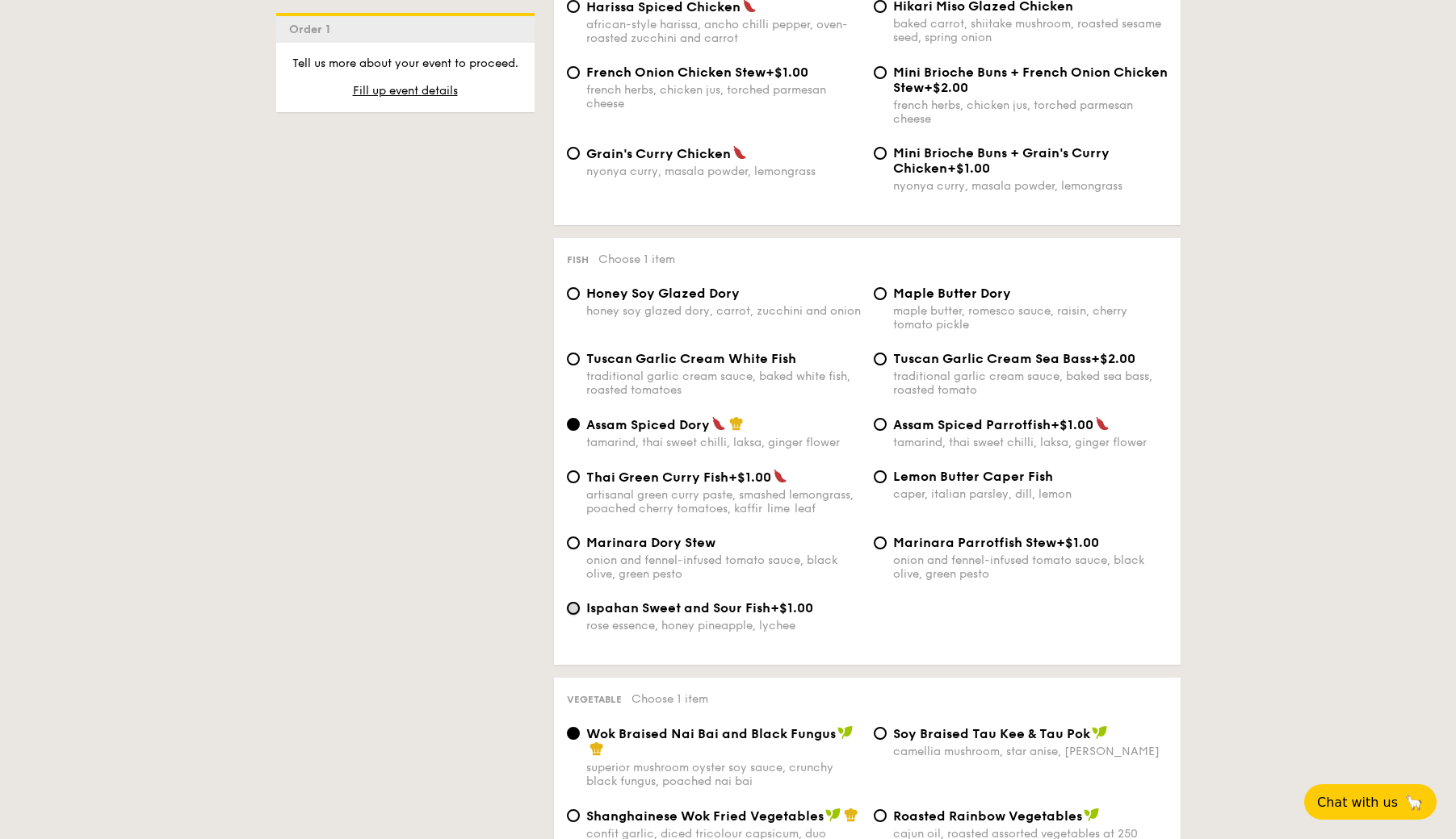
click at [574, 615] on input "Ispahan Sweet and Sour Fish +$1.00 rose essence, honey pineapple, lychee" at bounding box center [573, 608] width 13 height 13
radio input "true"
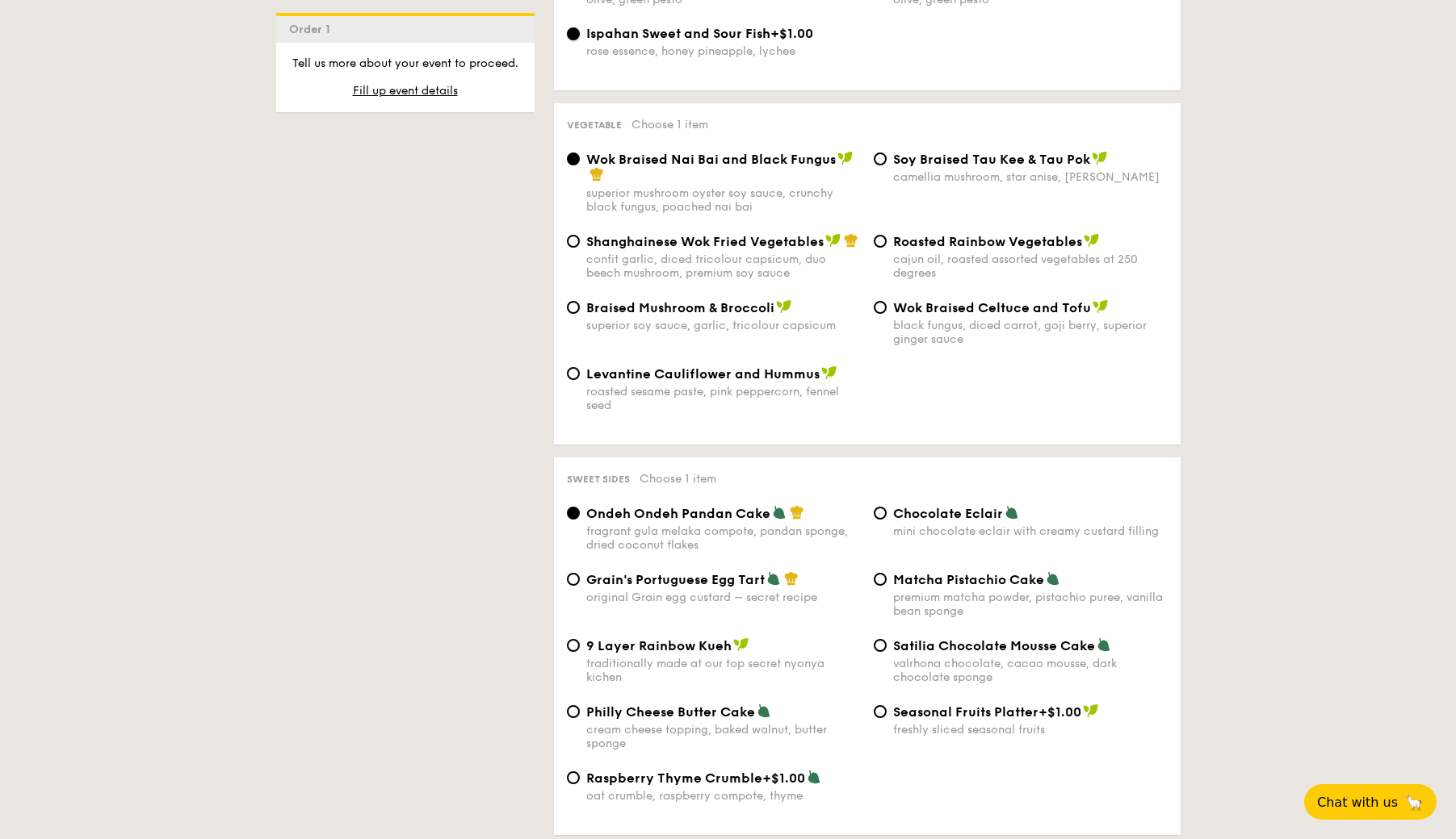
scroll to position [1969, 0]
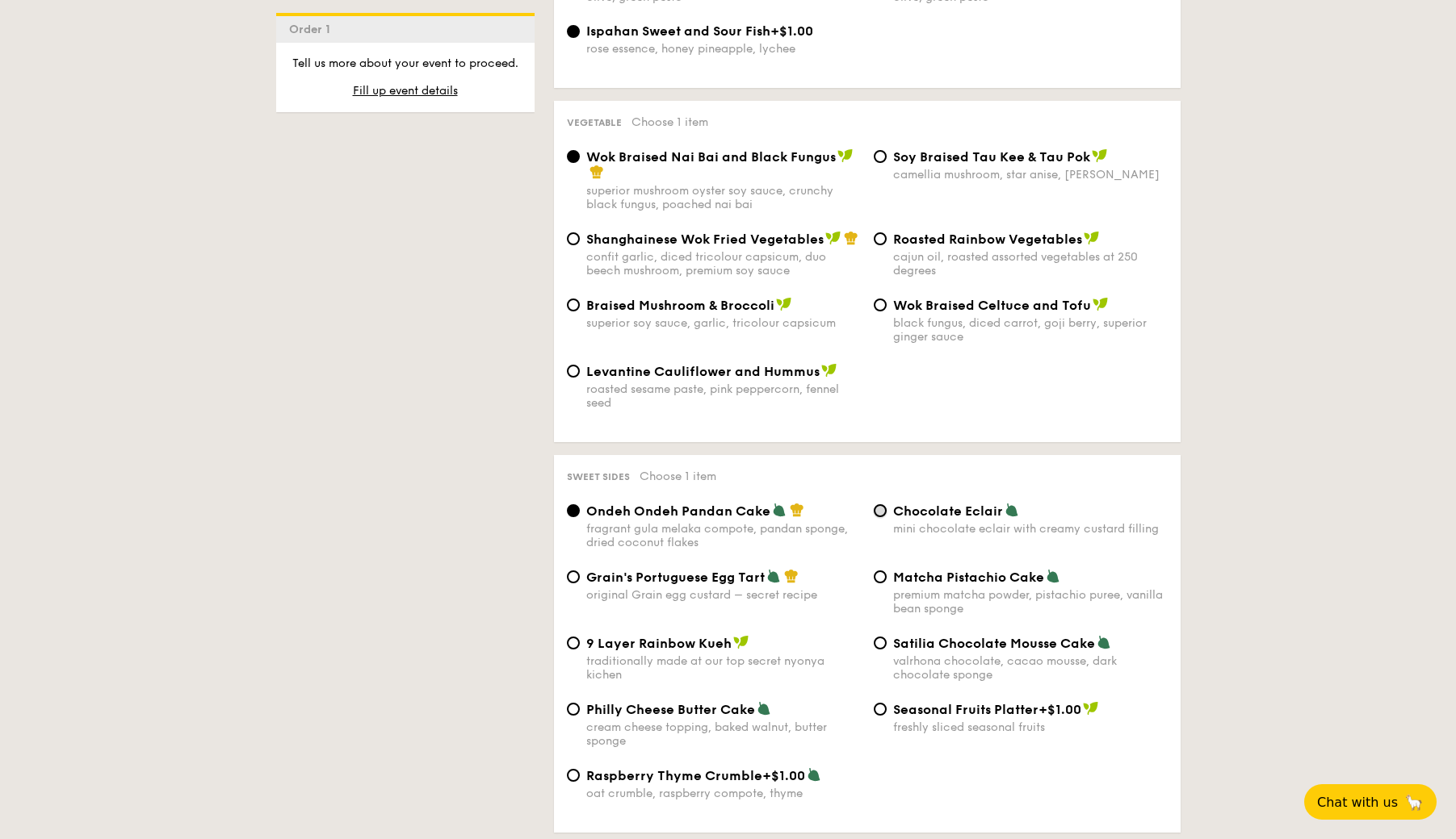
click at [878, 517] on input "Chocolate Eclair mini chocolate eclair with creamy custard filling" at bounding box center [879, 510] width 13 height 13
radio input "true"
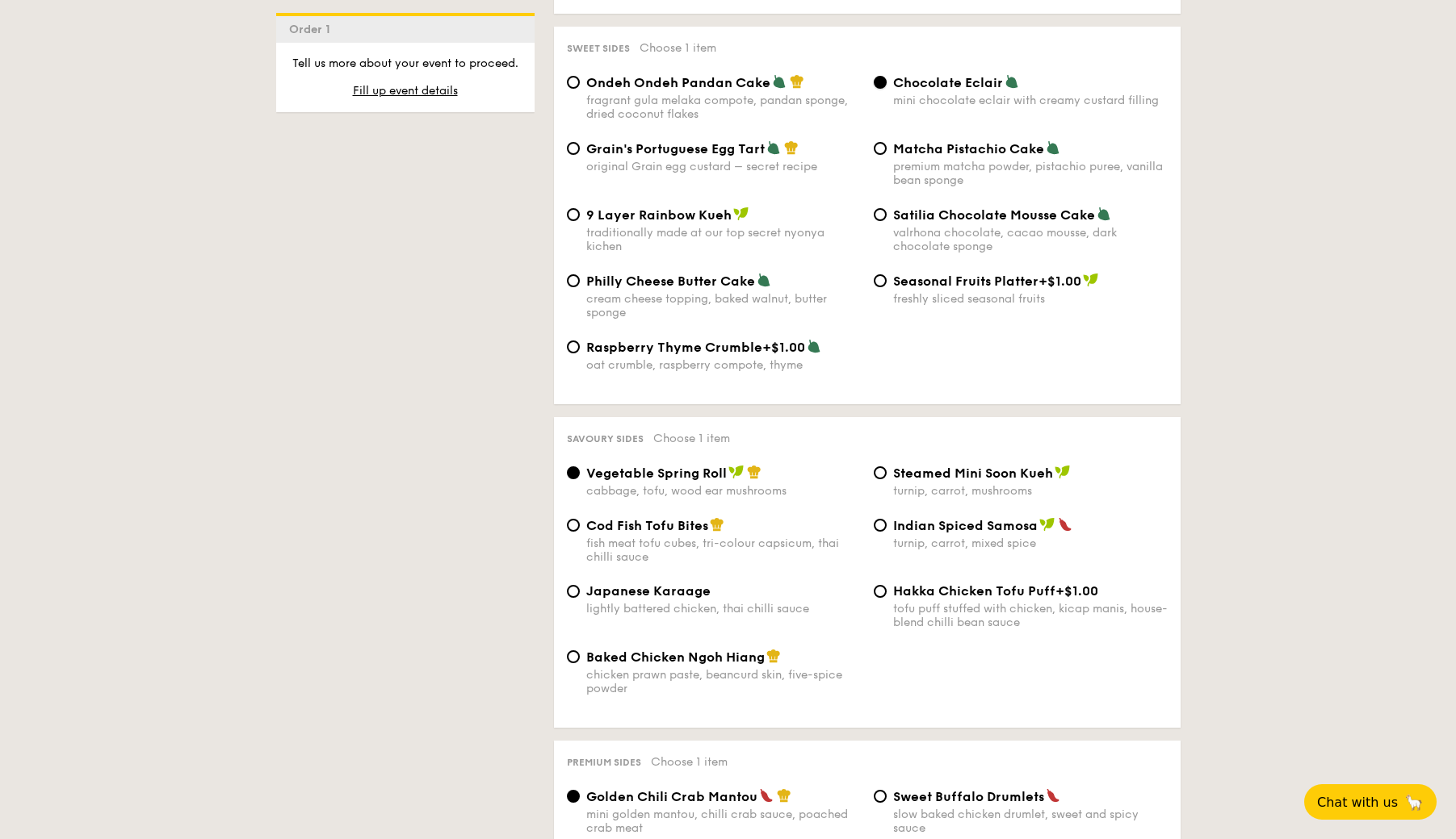
scroll to position [2402, 0]
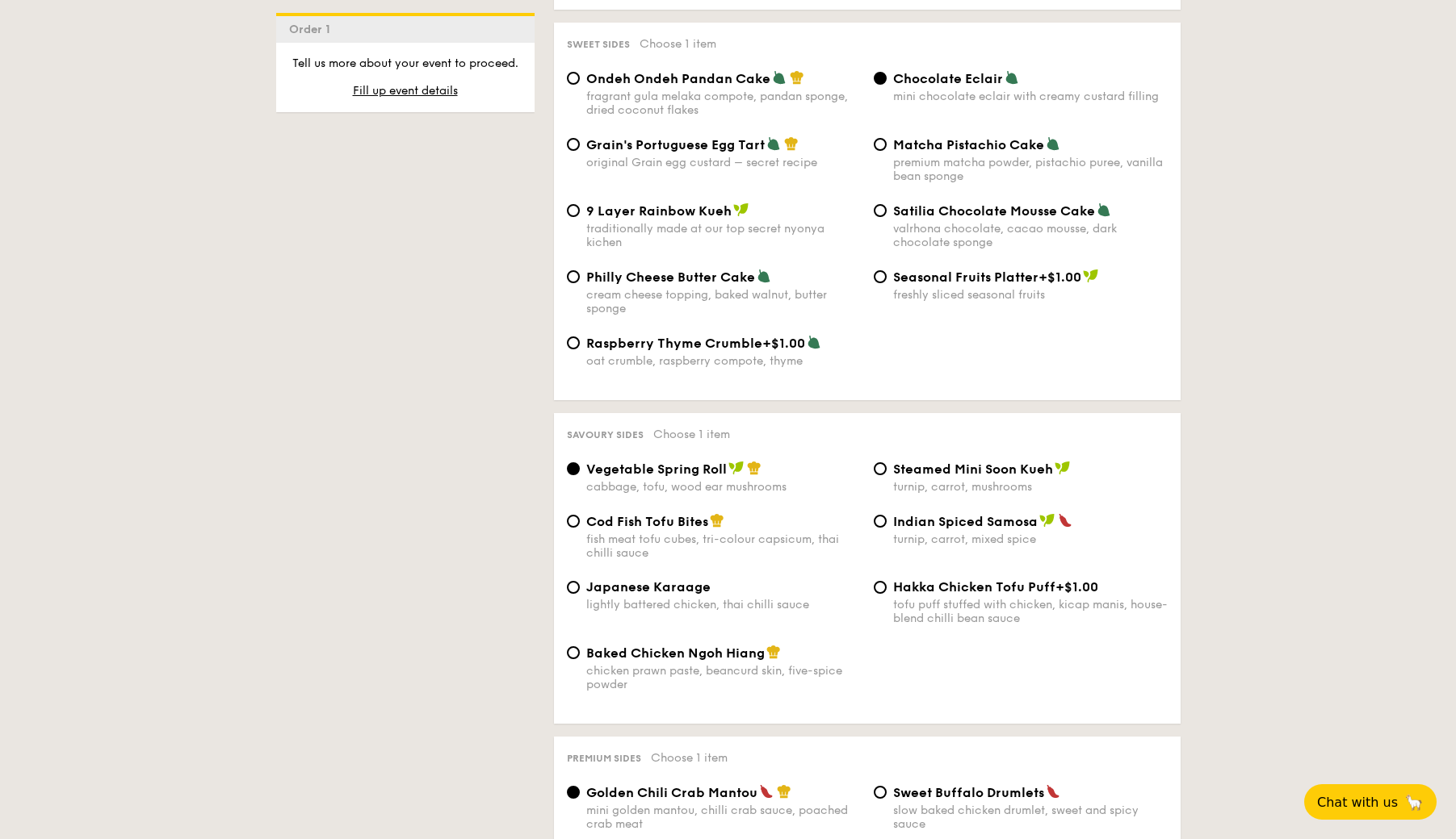
click at [584, 610] on div "Japanese Karaage lightly battered chicken, thai chilli sauce" at bounding box center [714, 595] width 307 height 32
click at [570, 594] on input "Japanese Karaage lightly battered chicken, thai chilli sauce" at bounding box center [573, 587] width 13 height 13
radio input "true"
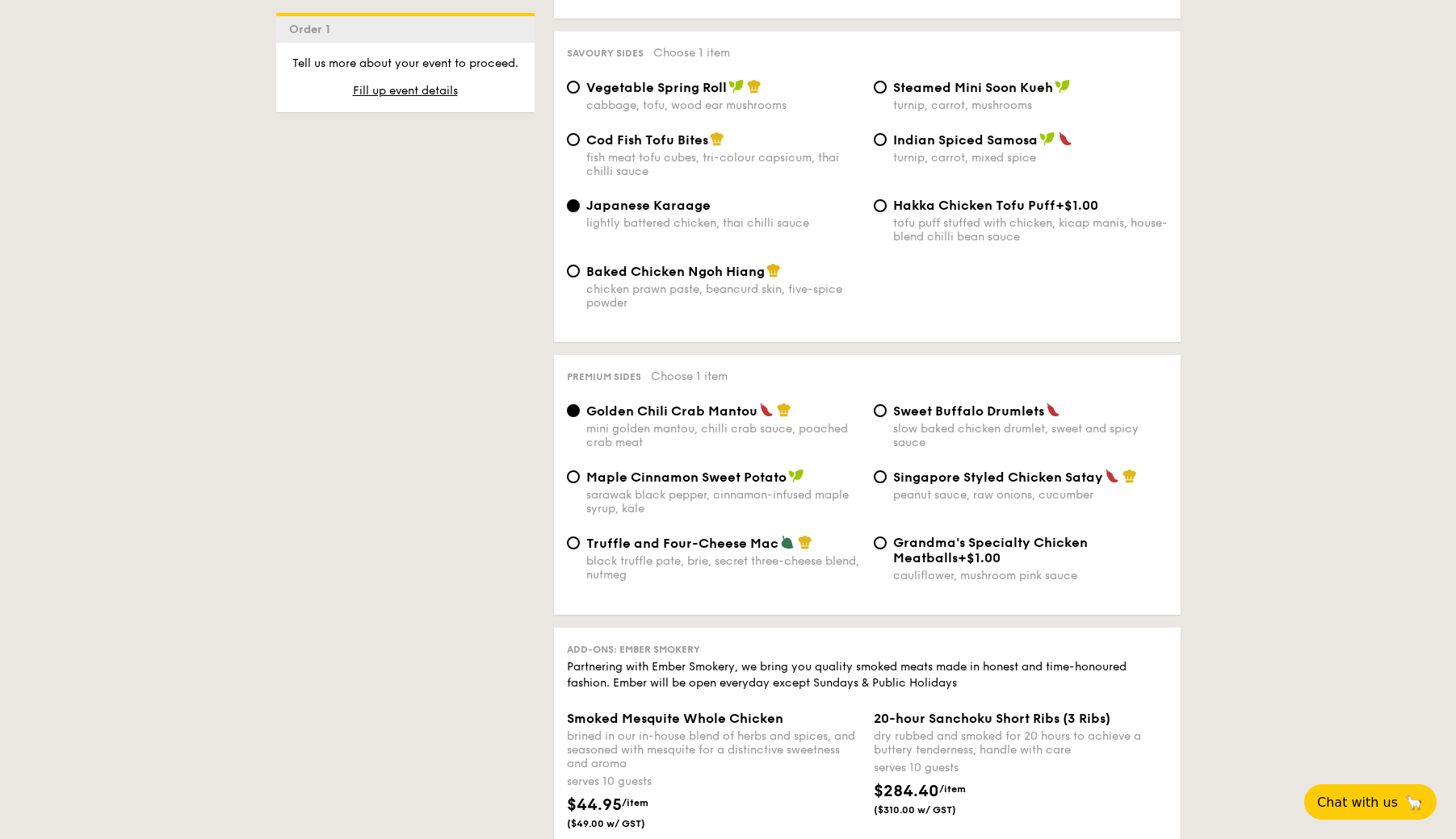
scroll to position [2855, 0]
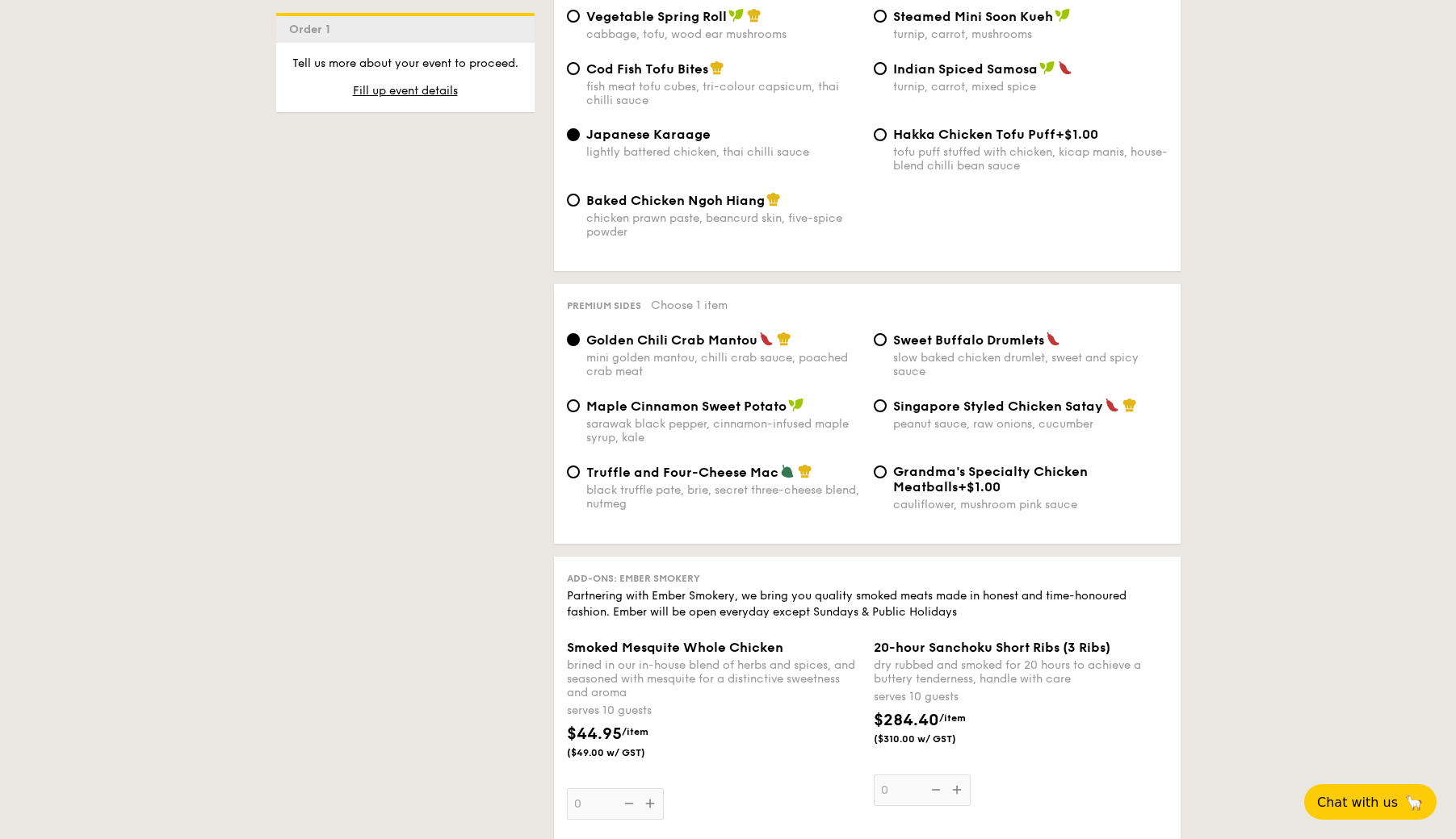
drag, startPoint x: 888, startPoint y: 438, endPoint x: 878, endPoint y: 481, distance: 44.1
click at [887, 431] on div "Singapore Styled Chicken Satay peanut sauce, raw onions, cucumber" at bounding box center [1021, 414] width 307 height 33
click at [887, 429] on div "Singapore Styled Chicken Satay peanut sauce, raw onions, cucumber" at bounding box center [1021, 414] width 307 height 33
click at [877, 413] on input "Singapore Styled Chicken Satay peanut sauce, raw onions, cucumber" at bounding box center [879, 406] width 13 height 13
radio input "true"
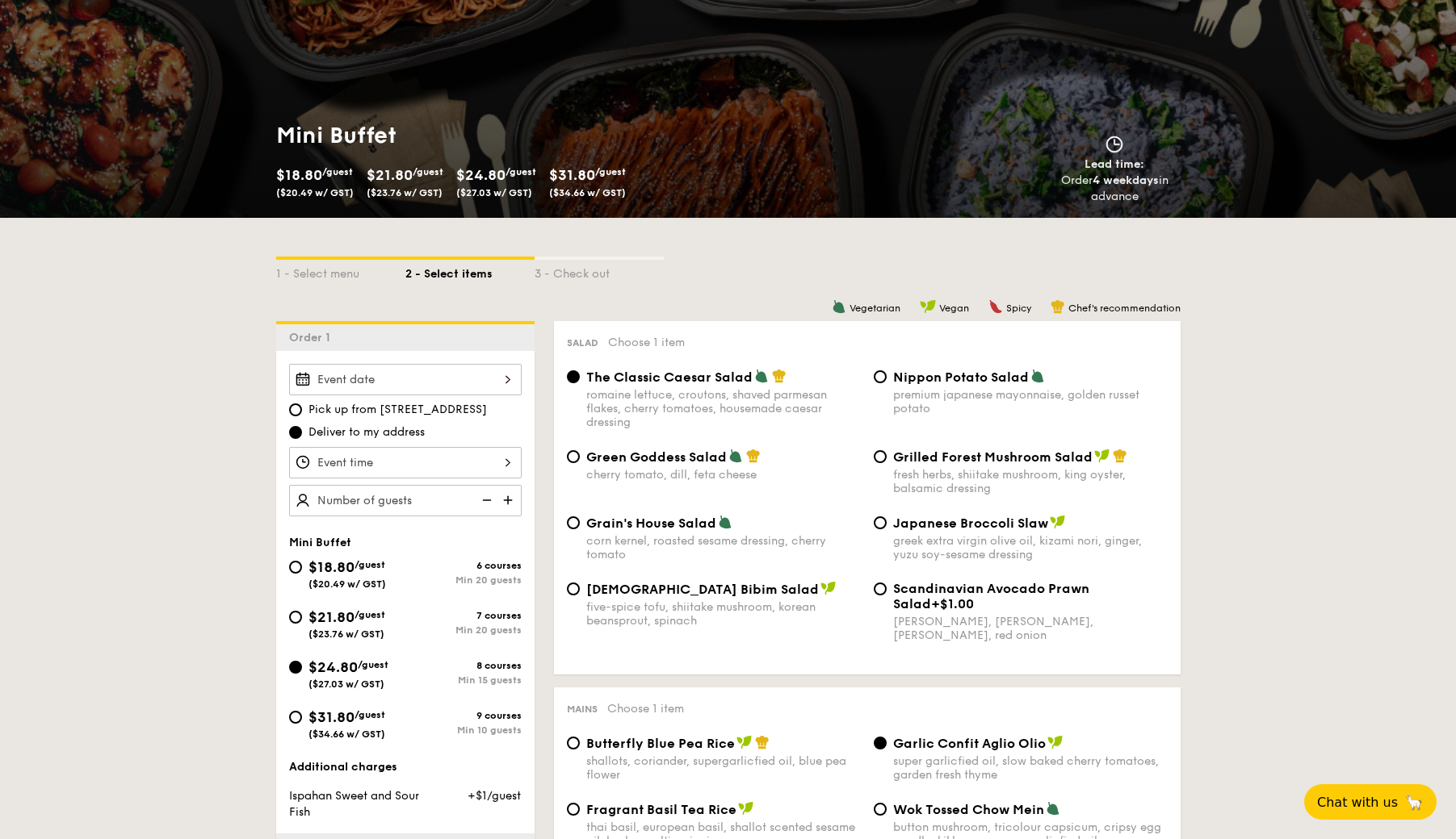
scroll to position [259, 0]
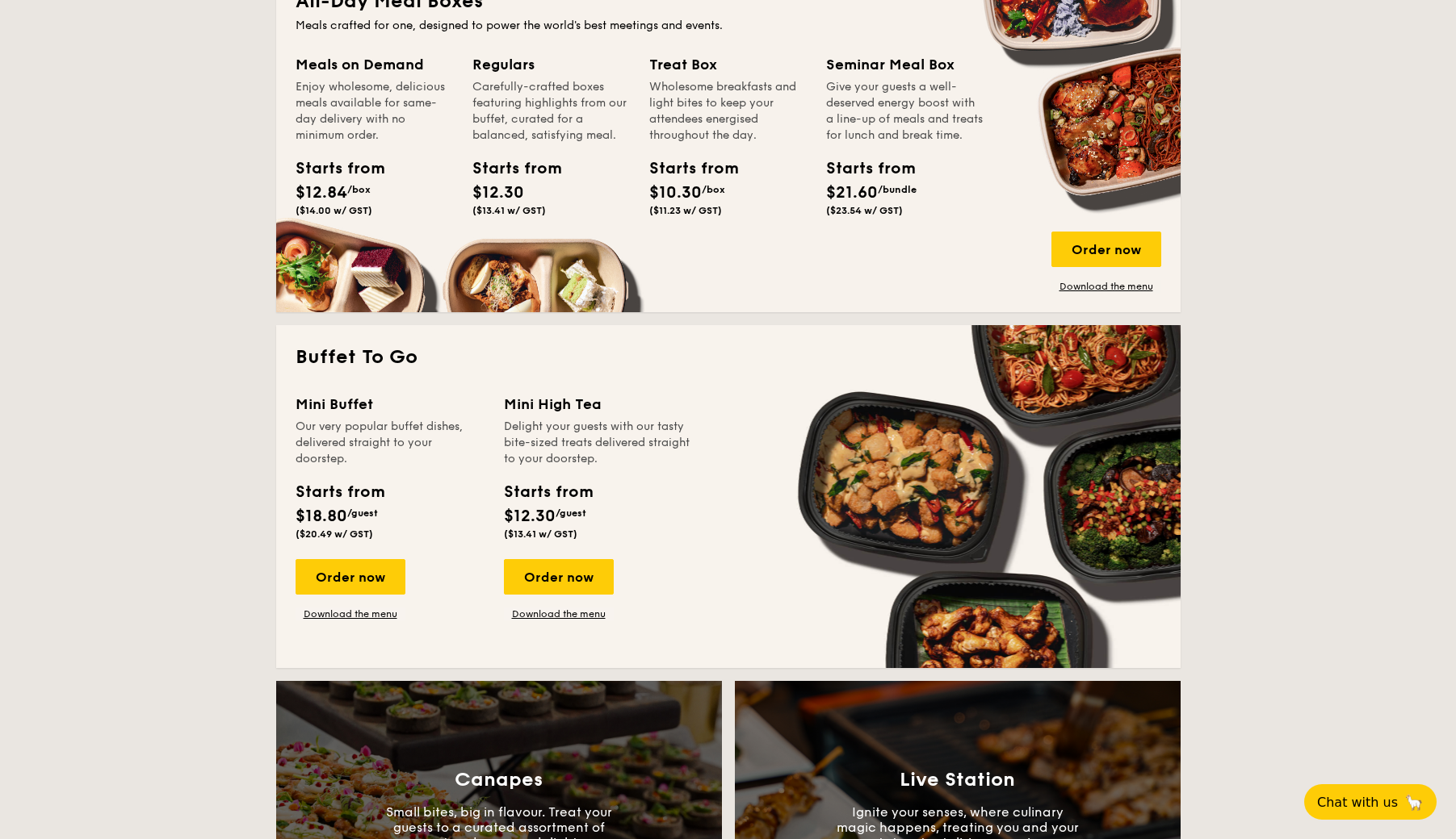
scroll to position [2883, 0]
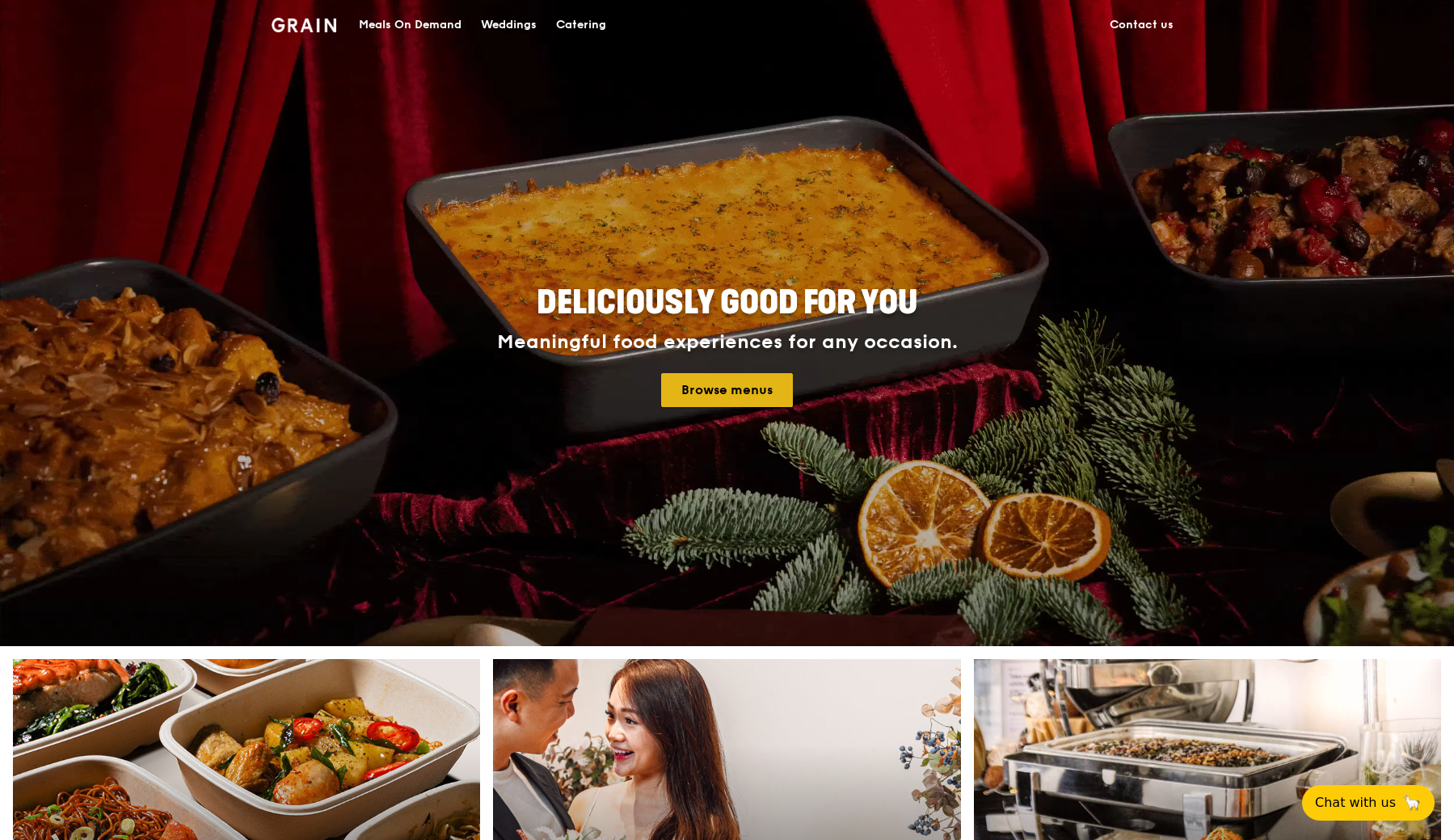
click at [722, 396] on link "Browse menus" at bounding box center [727, 390] width 132 height 34
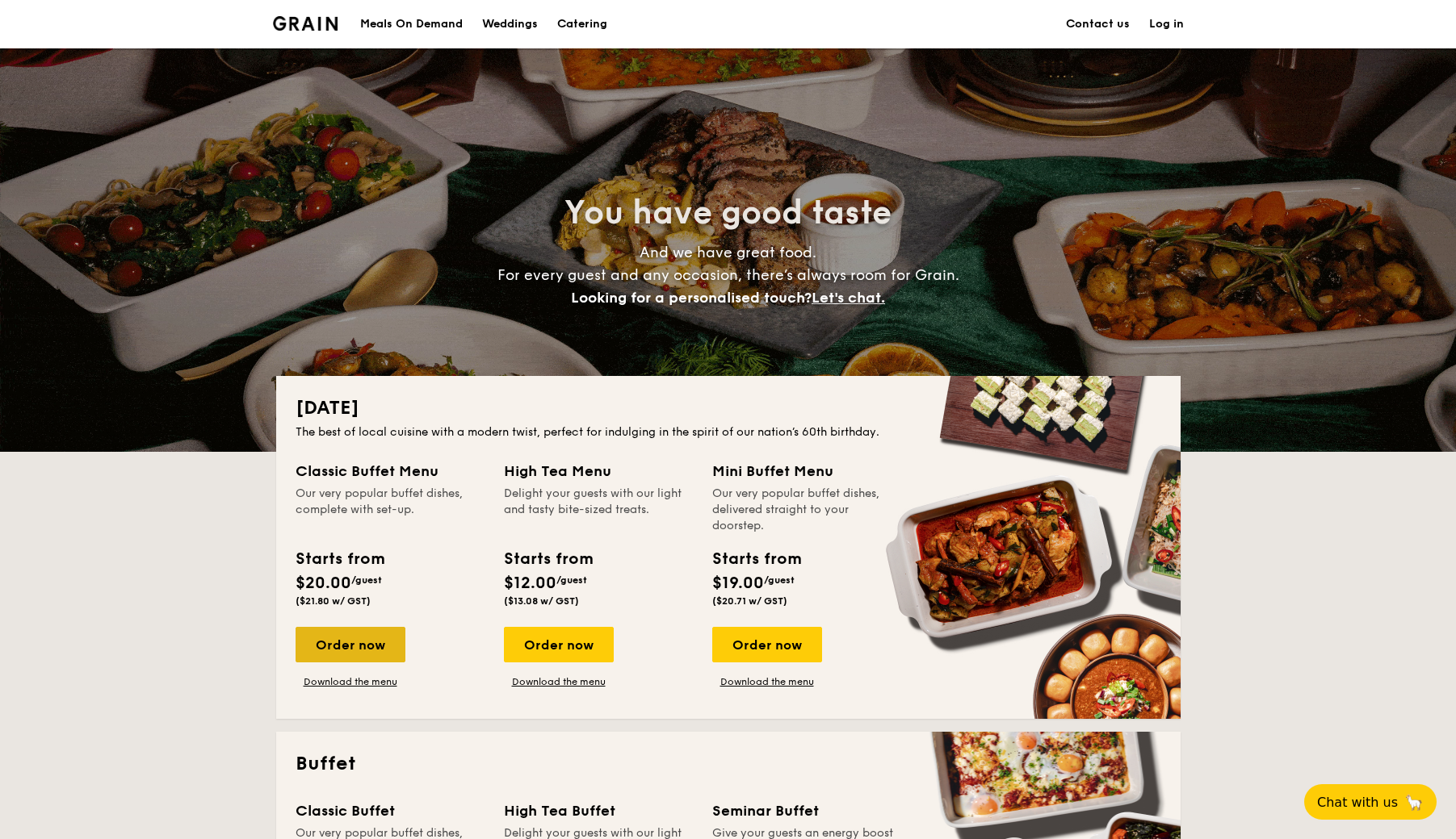
click at [347, 648] on div "Order now" at bounding box center [351, 645] width 110 height 36
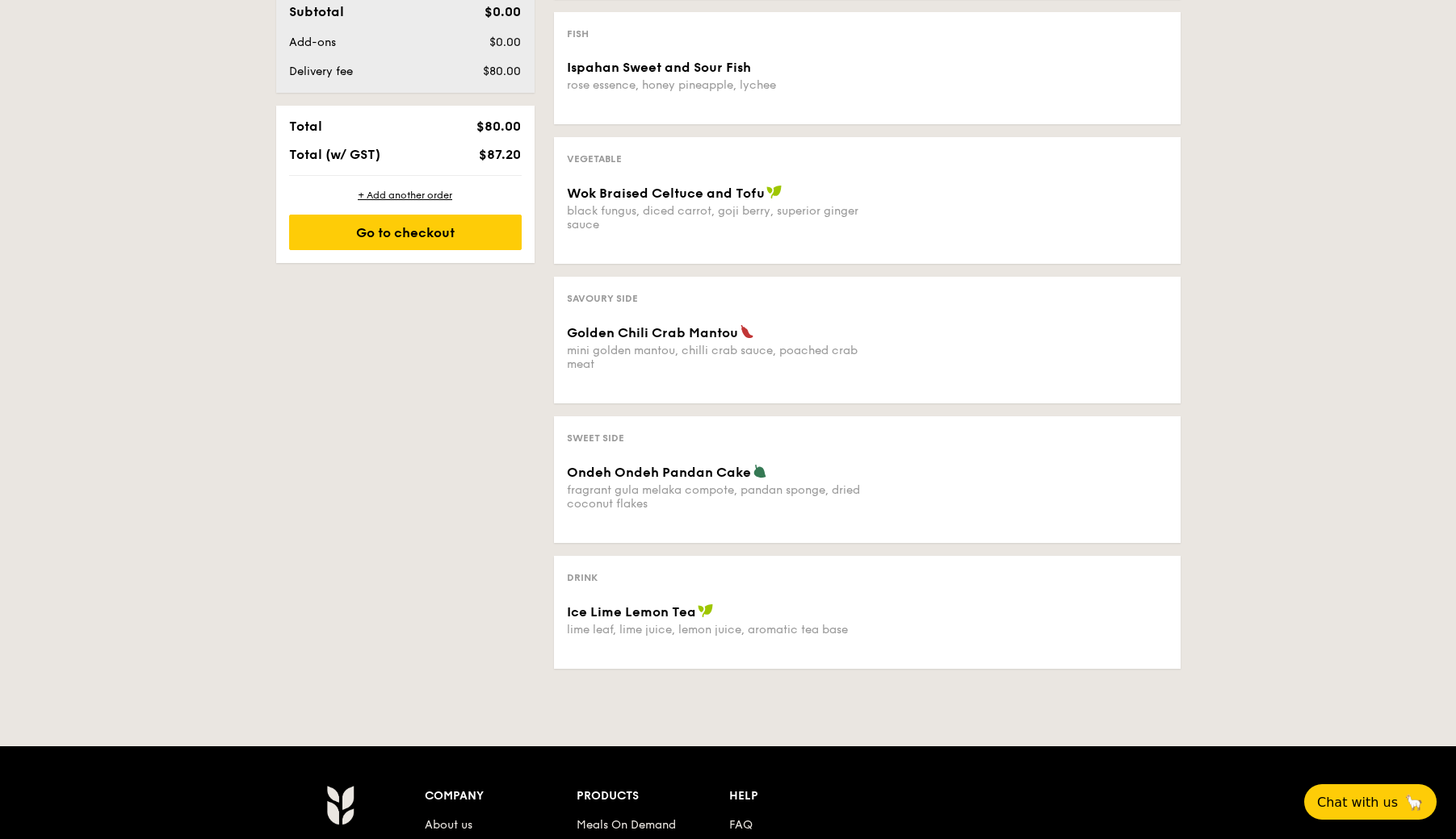
scroll to position [711, 0]
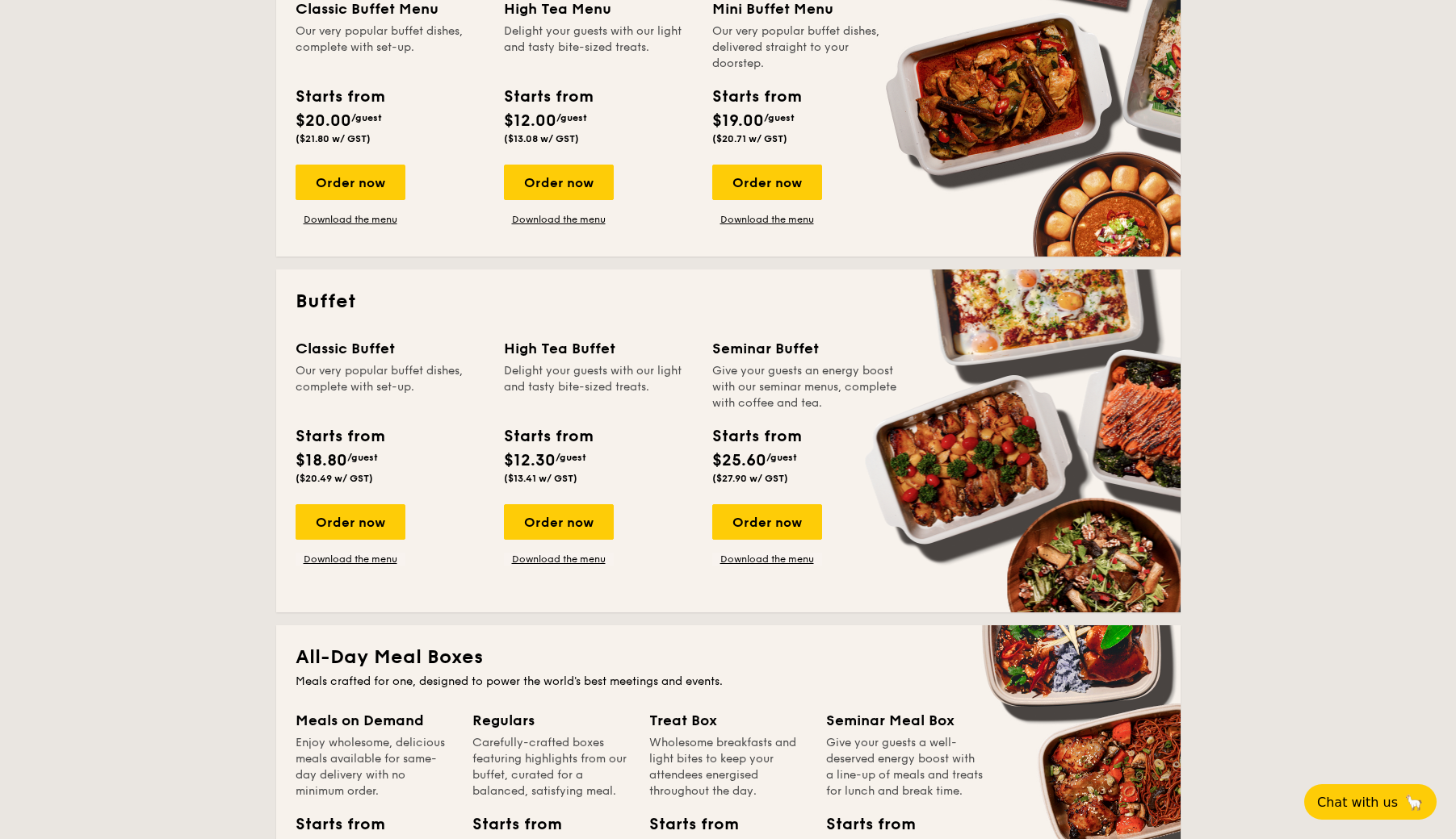
scroll to position [465, 0]
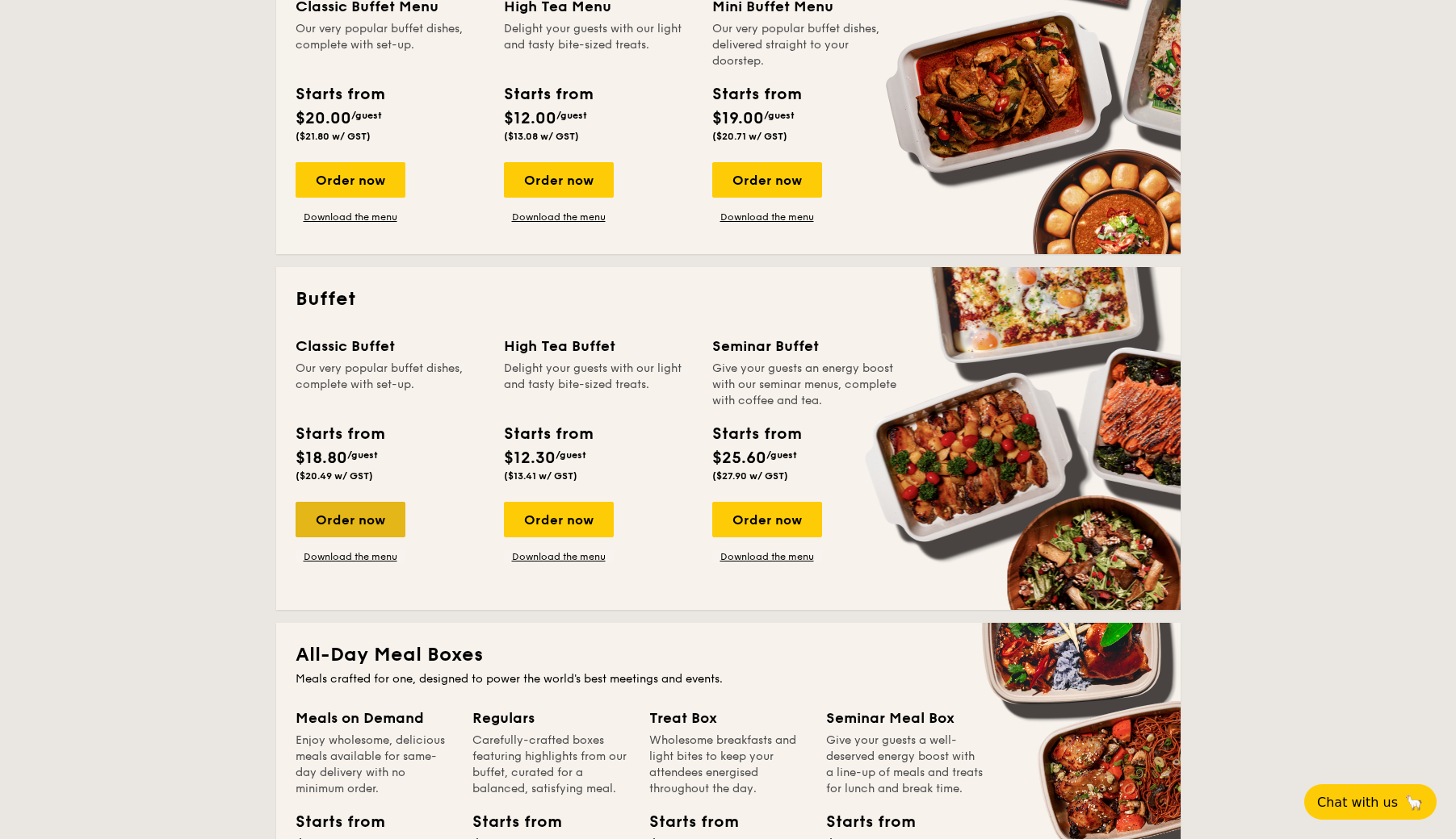
click at [367, 528] on div "Order now" at bounding box center [351, 520] width 110 height 36
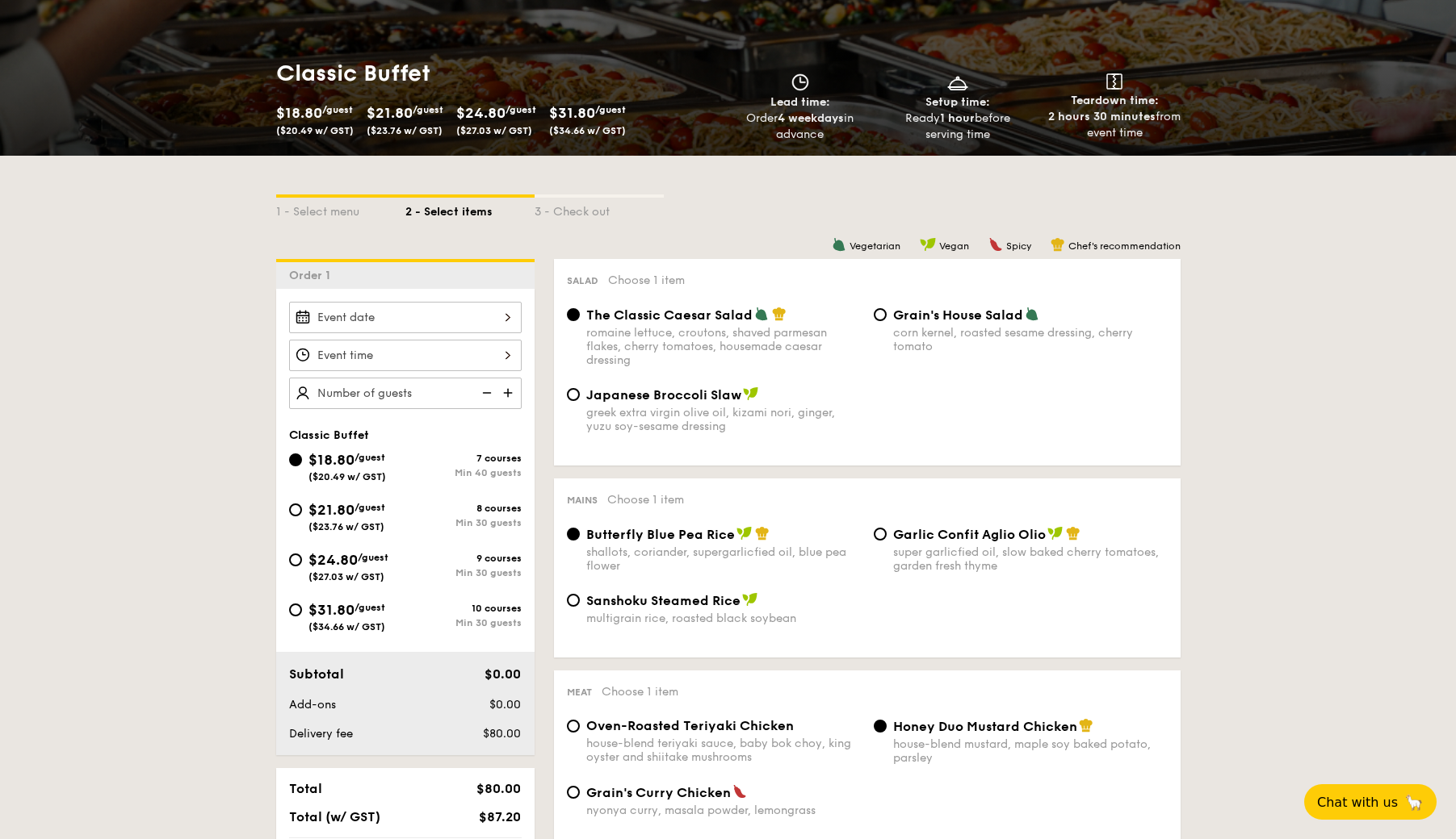
scroll to position [205, 0]
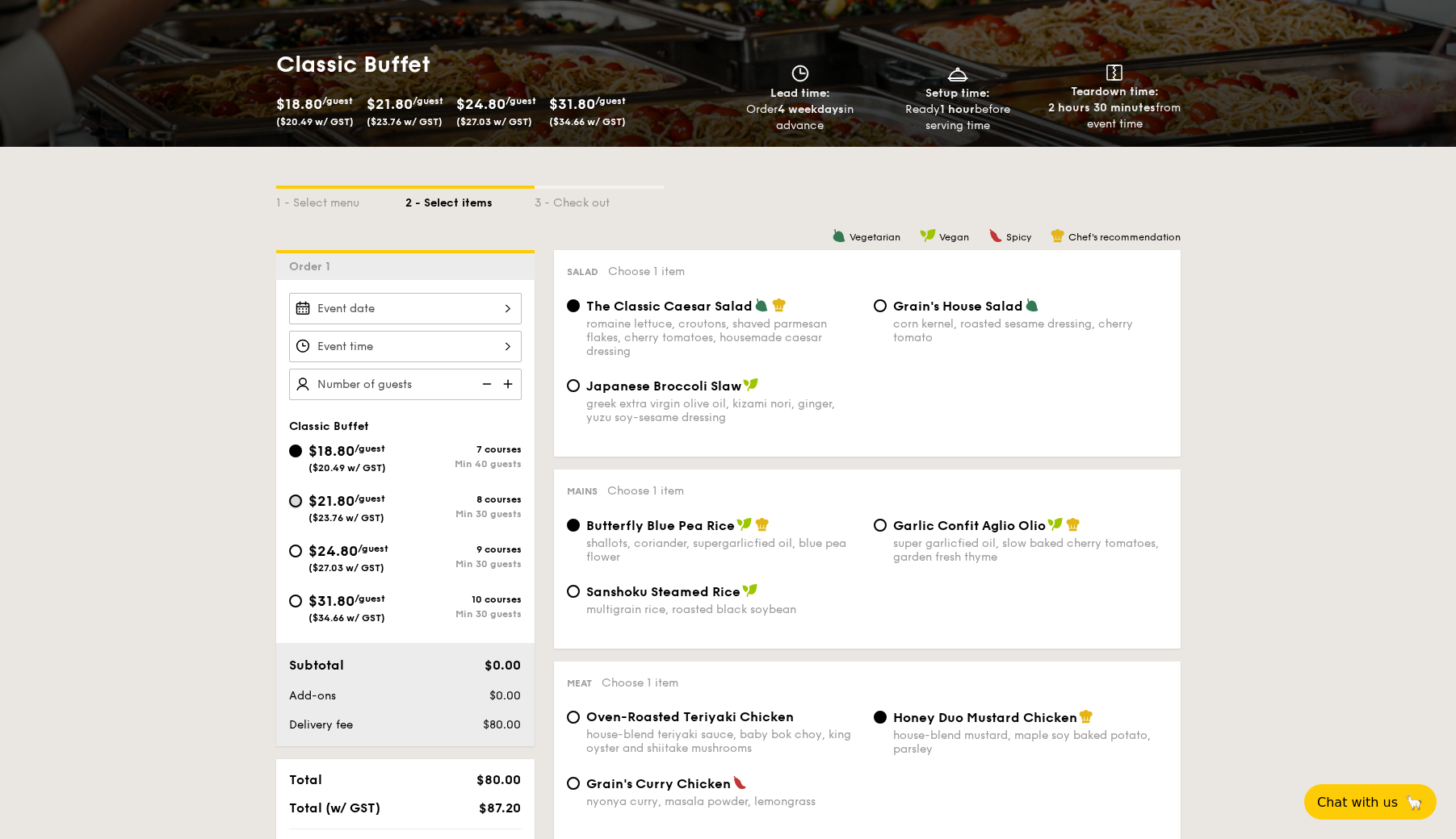
click at [296, 506] on input "$21.80 /guest ($23.76 w/ GST) 8 courses Min 30 guests" at bounding box center [295, 501] width 13 height 13
radio input "true"
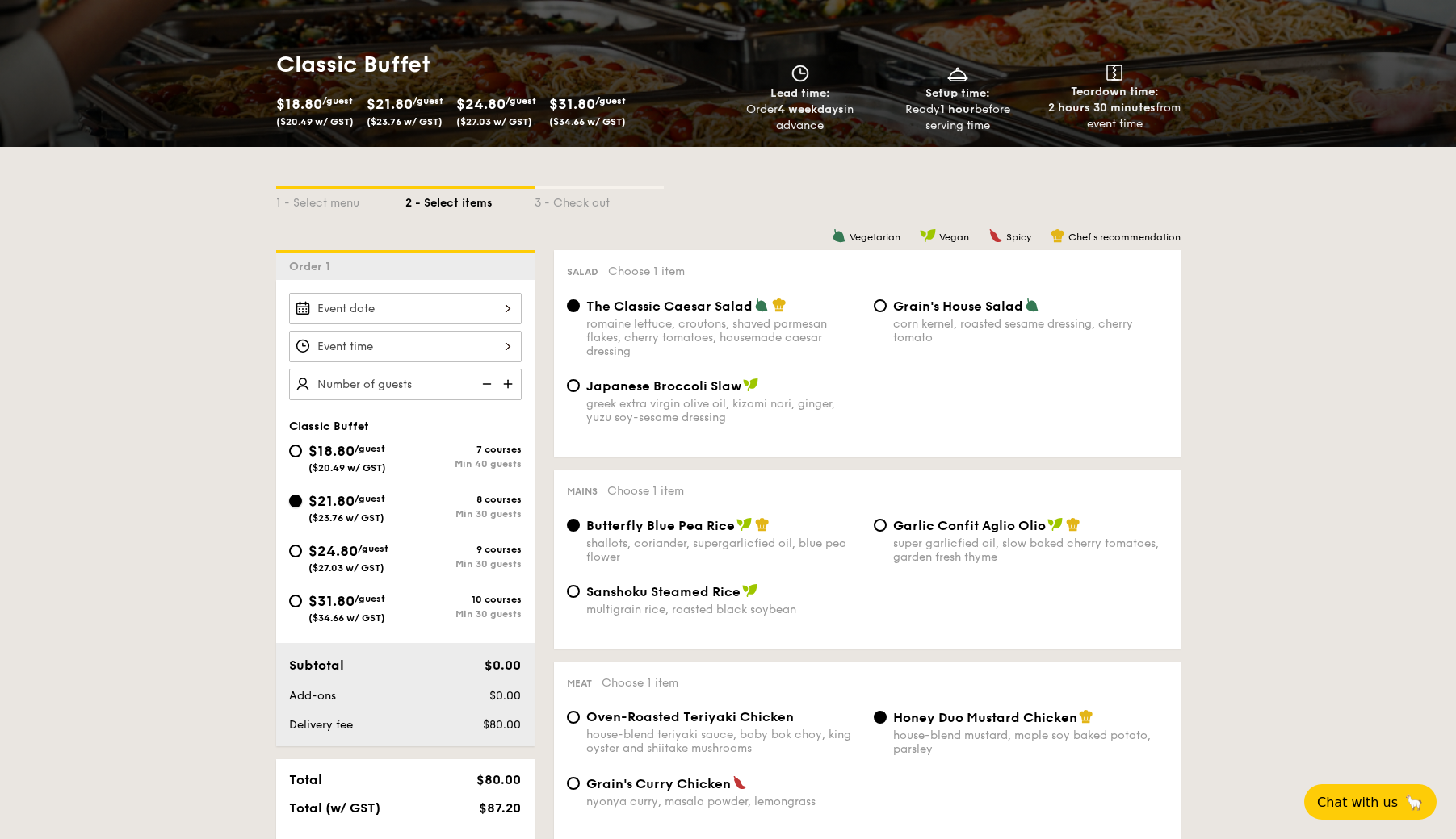
radio input "true"
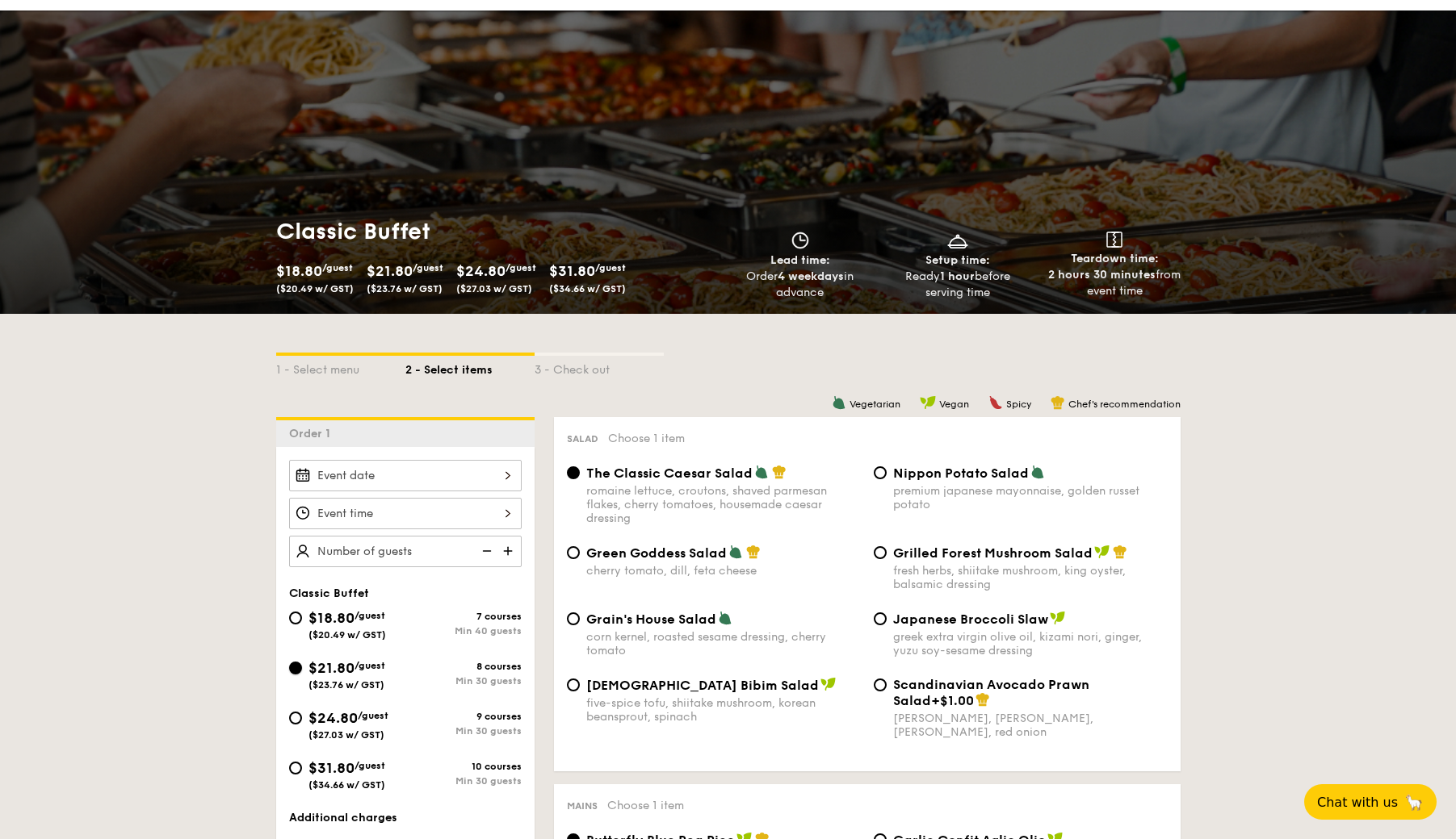
scroll to position [0, 0]
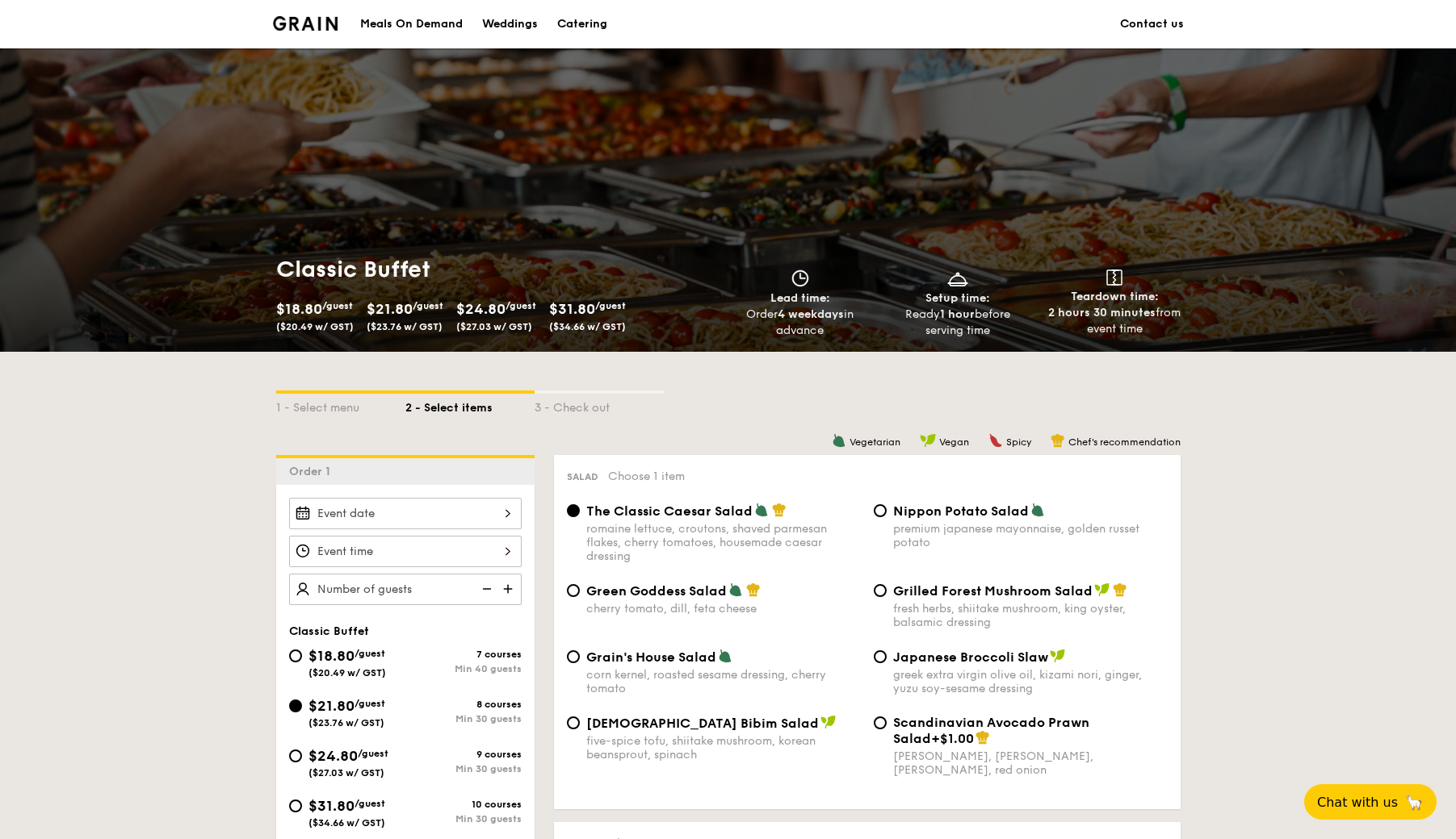
click at [588, 27] on div "Catering" at bounding box center [582, 24] width 50 height 49
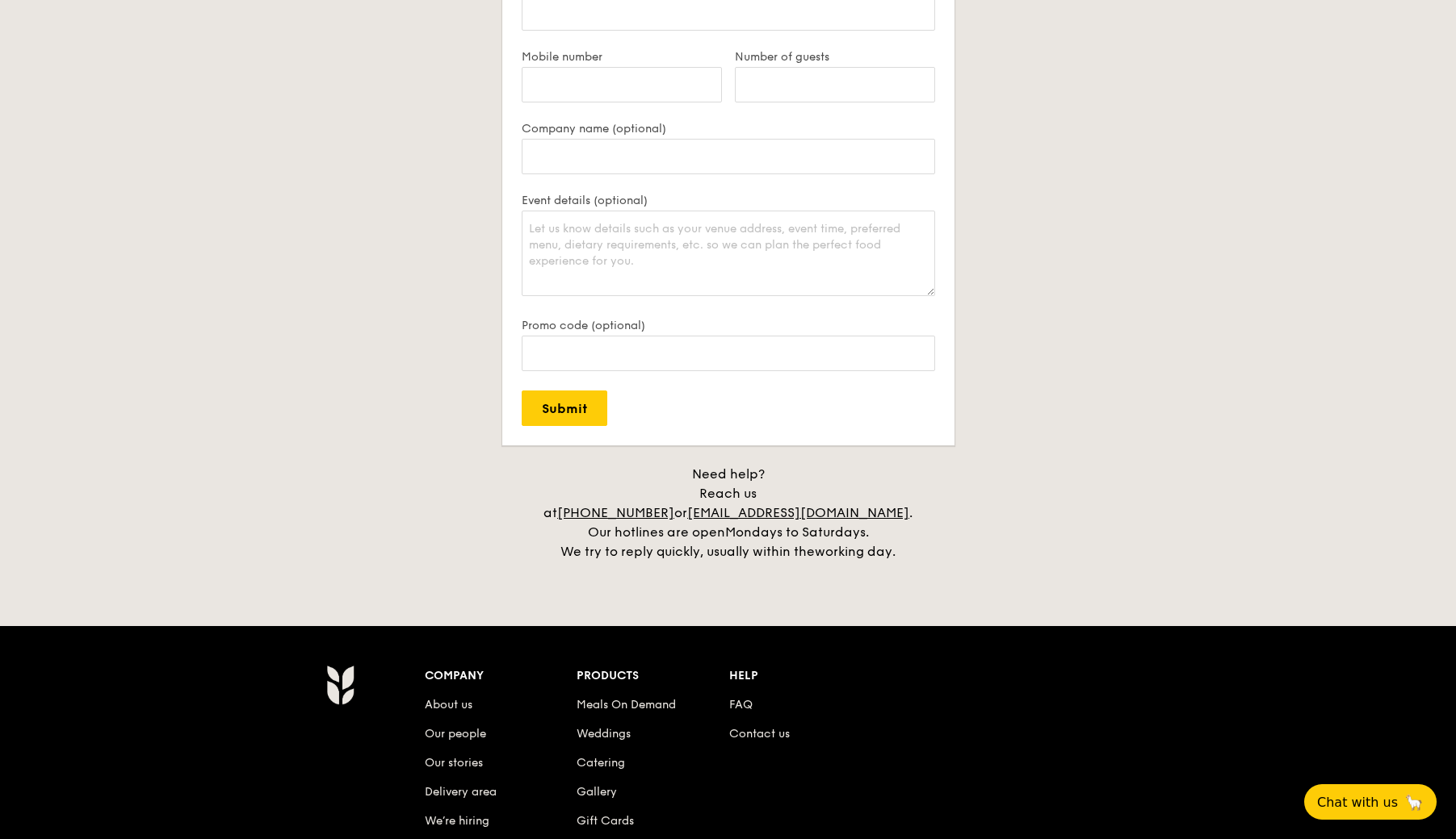
scroll to position [3323, 0]
